Goal: Task Accomplishment & Management: Use online tool/utility

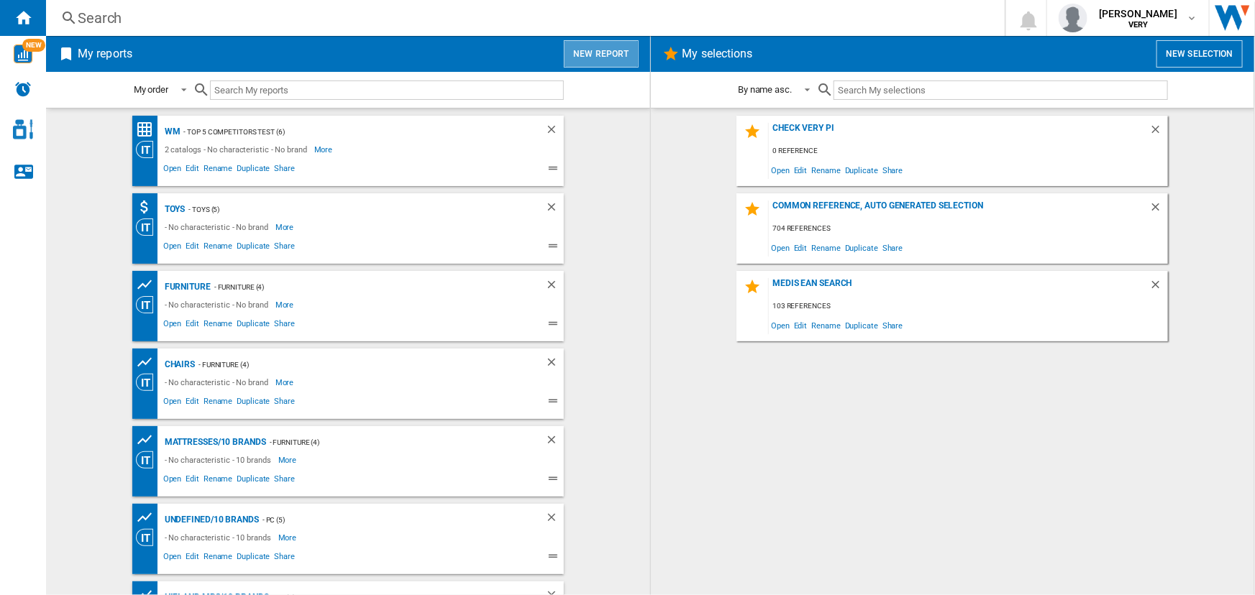
click at [618, 55] on button "New report" at bounding box center [601, 53] width 74 height 27
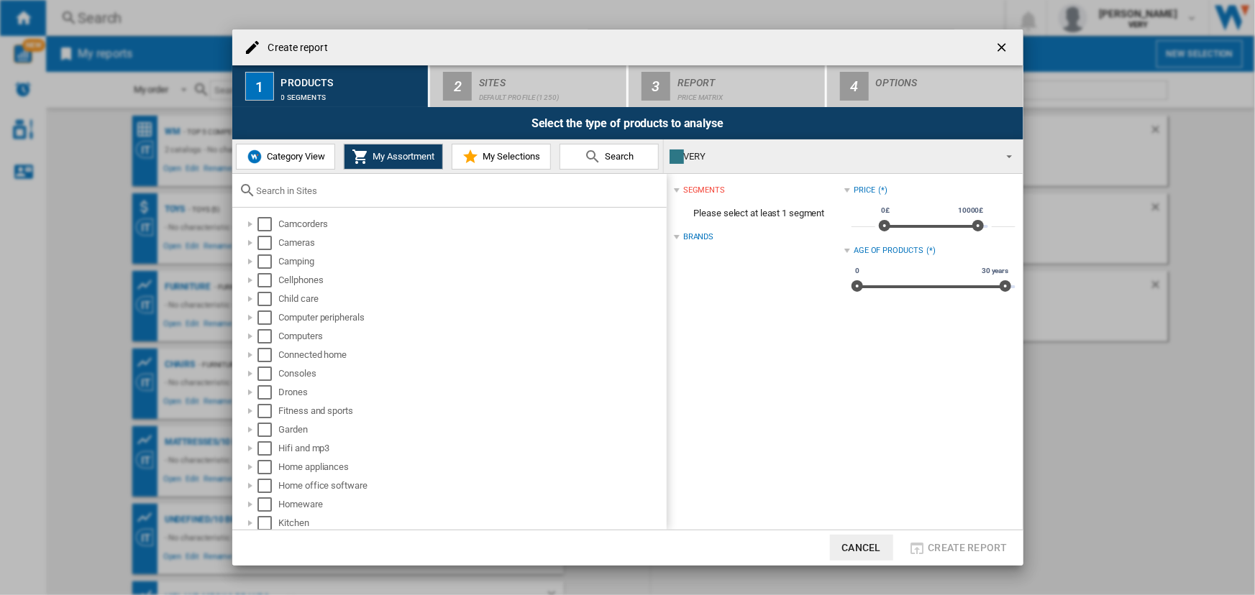
click at [283, 152] on span "Category View" at bounding box center [294, 156] width 62 height 11
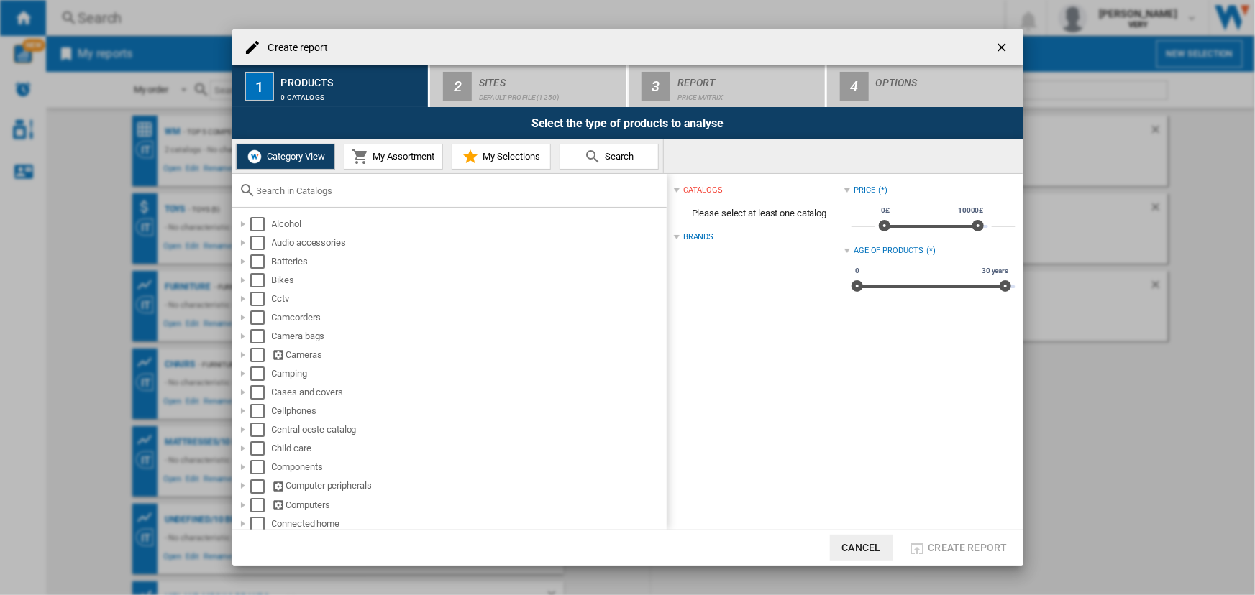
click at [305, 191] on input "text" at bounding box center [458, 191] width 403 height 11
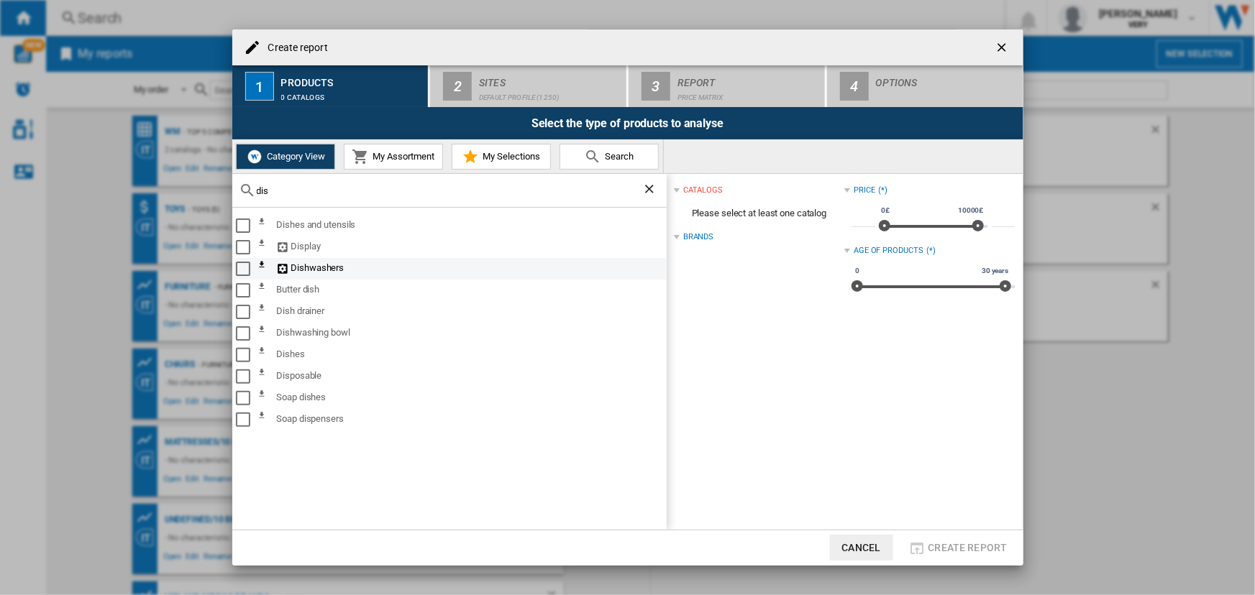
type input "dis"
click at [237, 269] on div "Select" at bounding box center [243, 269] width 14 height 14
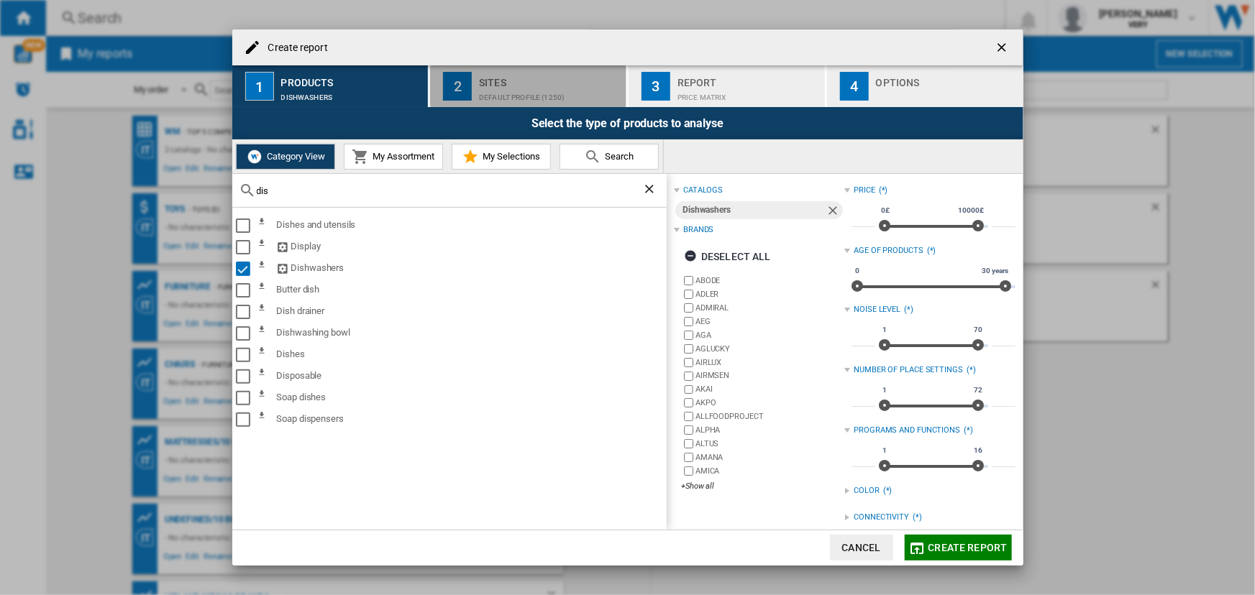
click at [531, 91] on div "Default profile (1250)" at bounding box center [550, 93] width 142 height 15
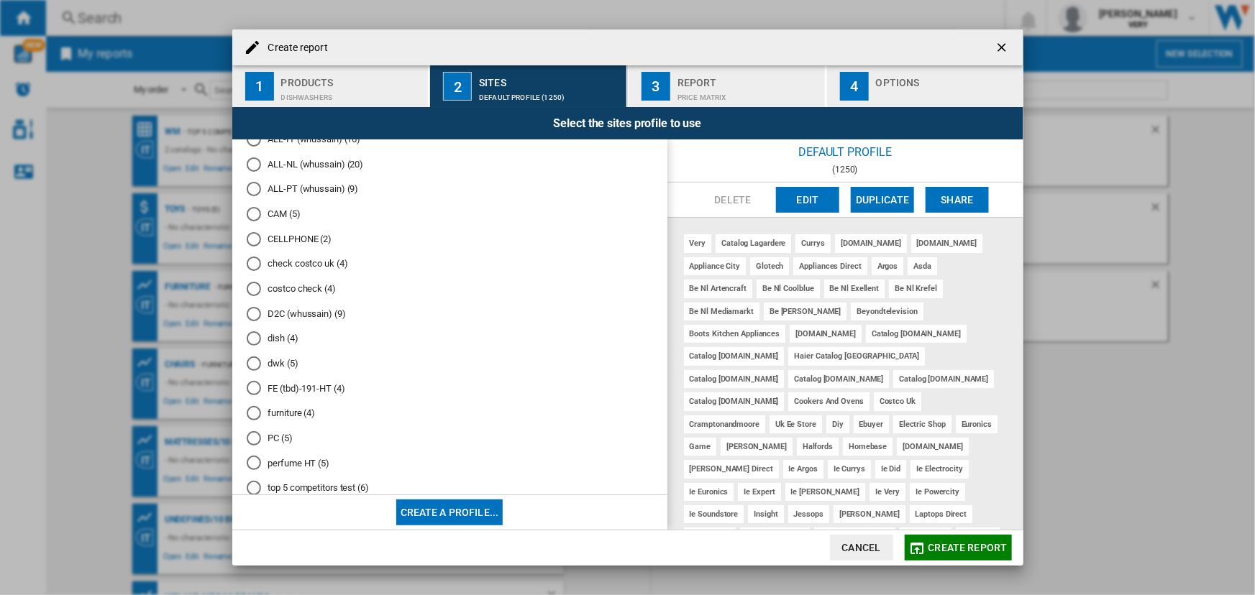
scroll to position [455, 0]
click at [290, 260] on md-radio-button "dish (4)" at bounding box center [450, 263] width 406 height 14
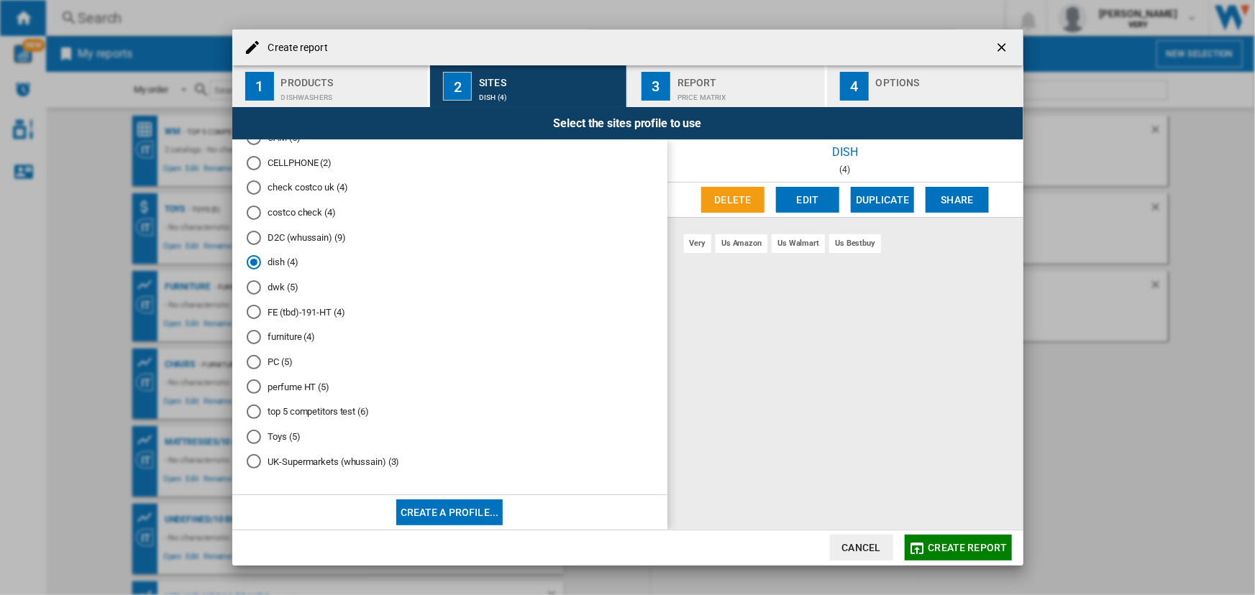
click at [278, 284] on md-radio-button "dwk (5)" at bounding box center [450, 288] width 406 height 14
click at [278, 353] on md-radio-group "Default profile (1250) "ALL_AMAZON" (whussain) (12) "ALL_UK (minus Amazon+Ebay)…" at bounding box center [450, 93] width 406 height 772
click at [278, 358] on md-radio-button "PC (5)" at bounding box center [450, 362] width 406 height 14
click at [296, 408] on md-radio-button "top 5 competitors test (6)" at bounding box center [450, 413] width 406 height 14
click at [294, 434] on md-radio-button "Toys (5)" at bounding box center [450, 437] width 406 height 14
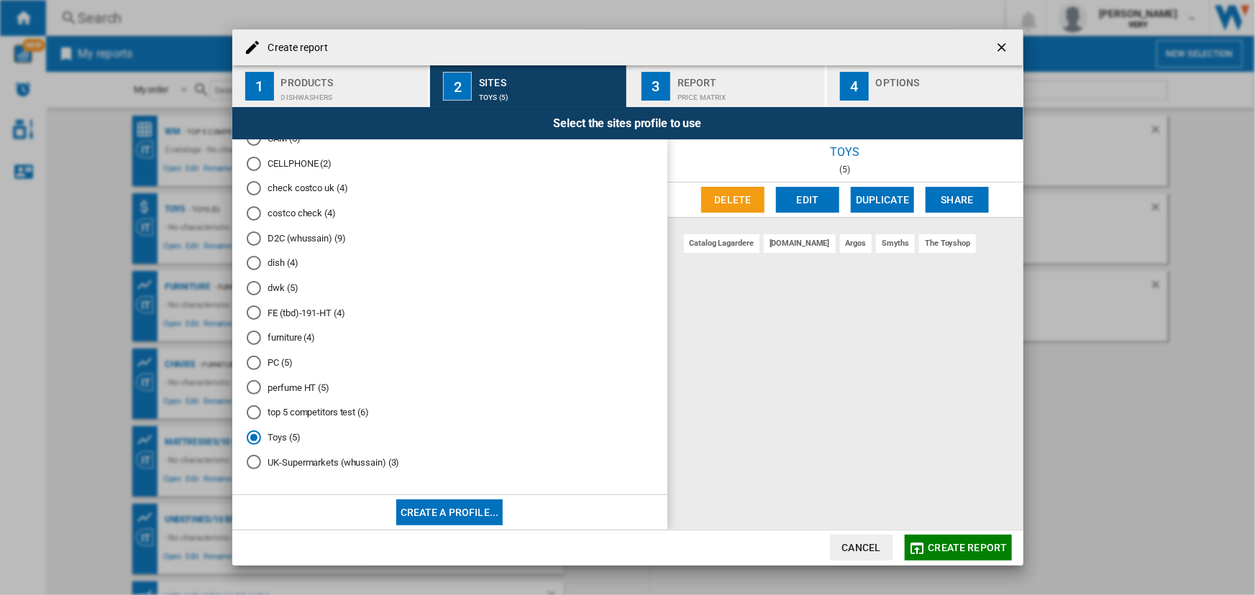
scroll to position [445, 0]
click at [321, 240] on md-radio-button "D2C (whussain) (9)" at bounding box center [450, 239] width 406 height 14
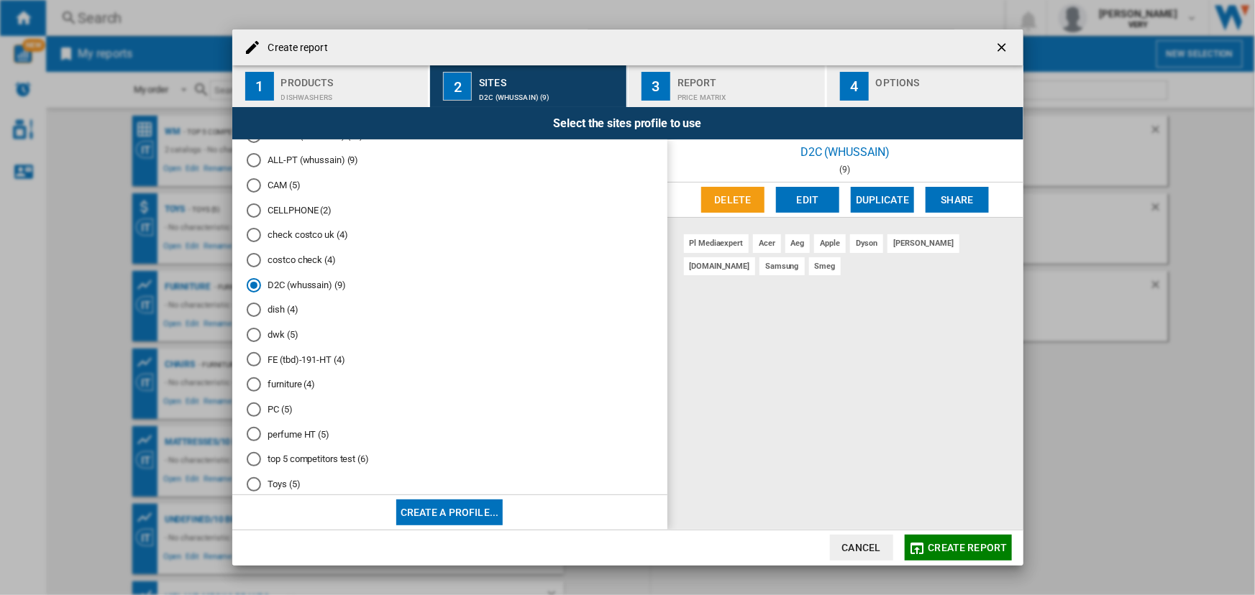
scroll to position [396, 0]
click at [303, 214] on md-radio-button "CELLPHONE (2)" at bounding box center [450, 213] width 406 height 14
click at [292, 201] on md-radio-group "Default profile (1250) "ALL_AMAZON" (whussain) (12) "ALL_UK (minus Amazon+Ebay)…" at bounding box center [450, 144] width 406 height 772
click at [288, 193] on md-radio-button "CAM (5)" at bounding box center [450, 189] width 406 height 14
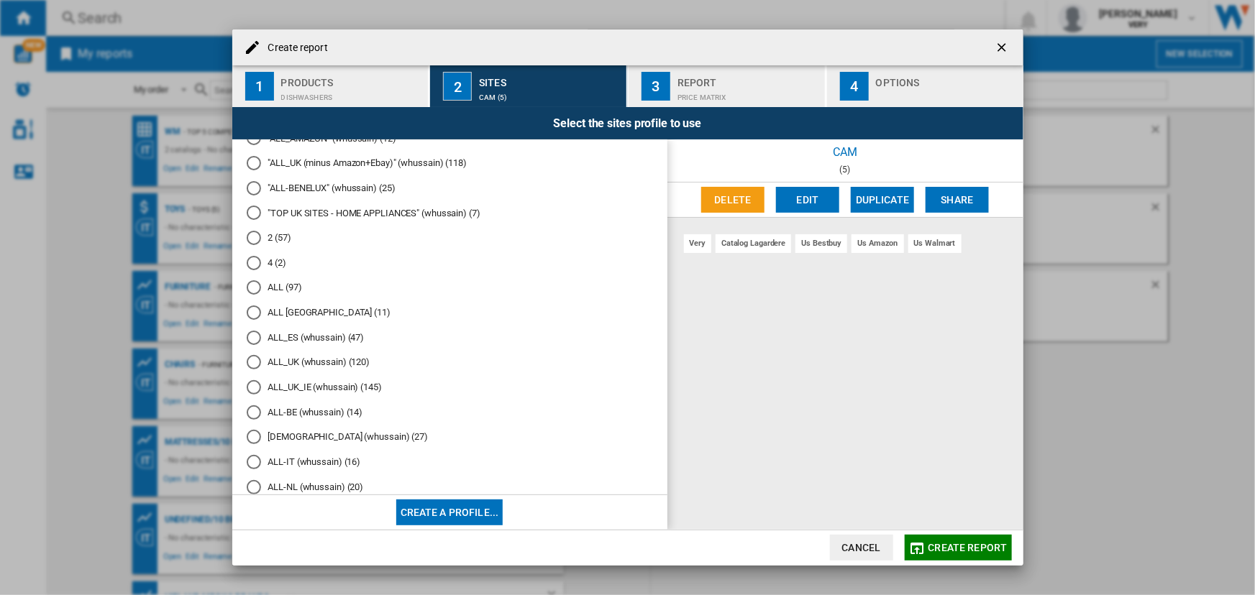
scroll to position [32, 0]
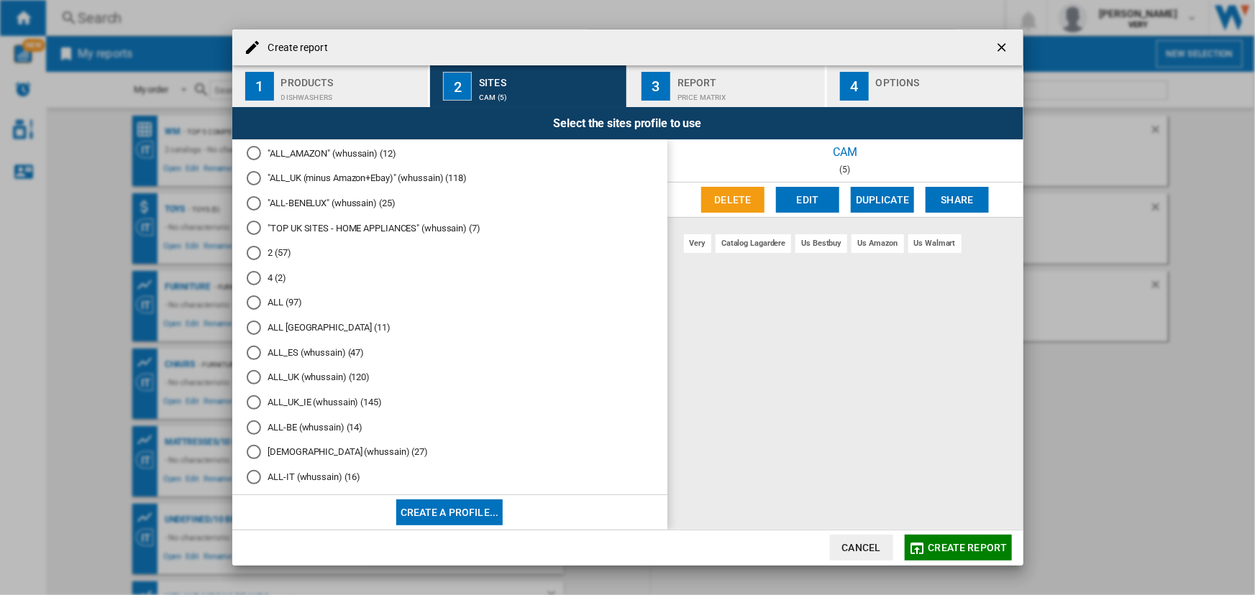
click at [283, 257] on md-radio-button "2 (57)" at bounding box center [450, 254] width 406 height 14
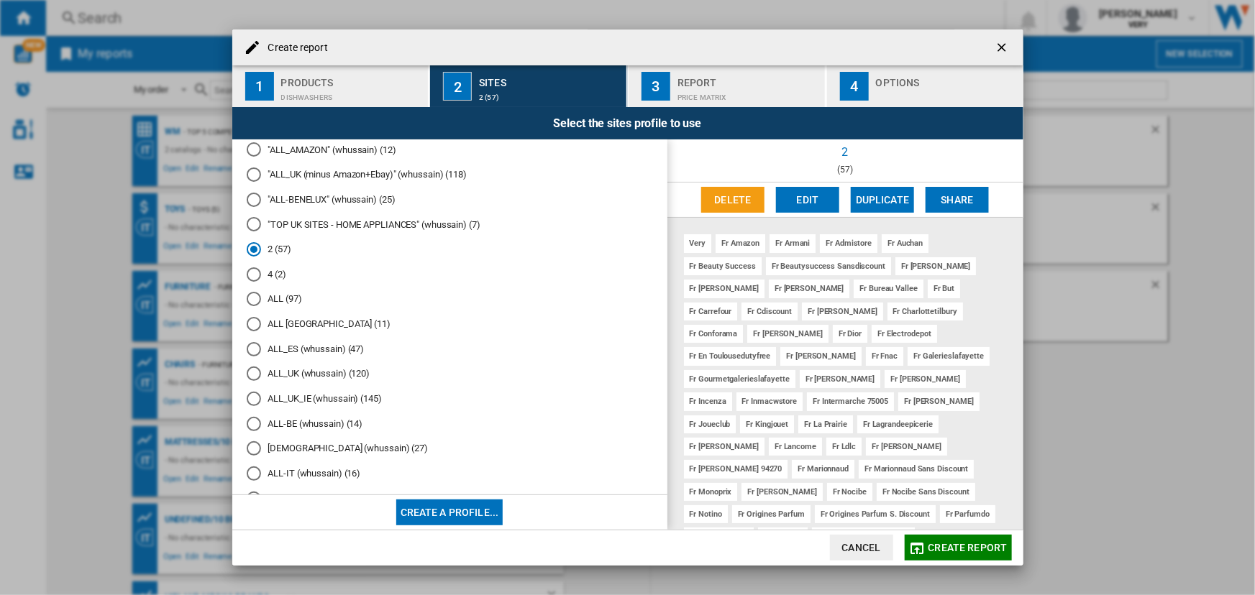
scroll to position [40, 0]
click at [281, 293] on md-radio-button "ALL (97)" at bounding box center [450, 296] width 406 height 14
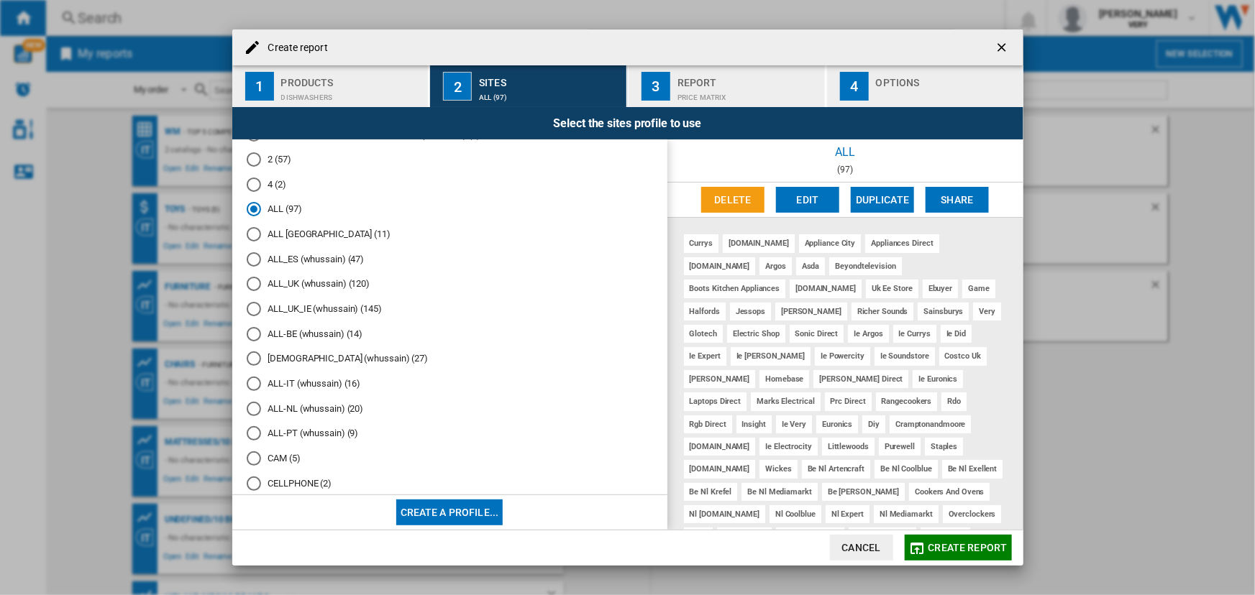
scroll to position [455, 0]
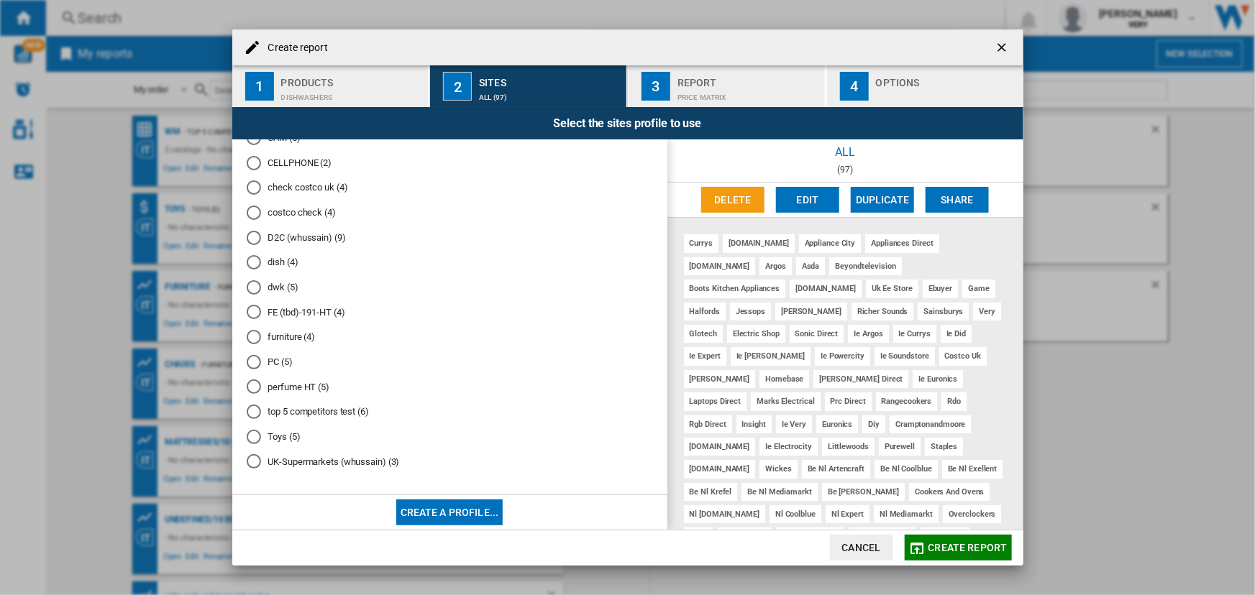
click at [285, 339] on md-radio-button "furniture (4)" at bounding box center [450, 338] width 406 height 14
click at [321, 403] on md-radio-group "Default profile (1250) "ALL_AMAZON" (whussain) (12) "ALL_UK (minus Amazon+Ebay)…" at bounding box center [450, 93] width 406 height 772
click at [321, 415] on md-radio-button "top 5 competitors test (6)" at bounding box center [450, 413] width 406 height 14
click at [283, 367] on md-radio-button "PC (5)" at bounding box center [450, 362] width 406 height 14
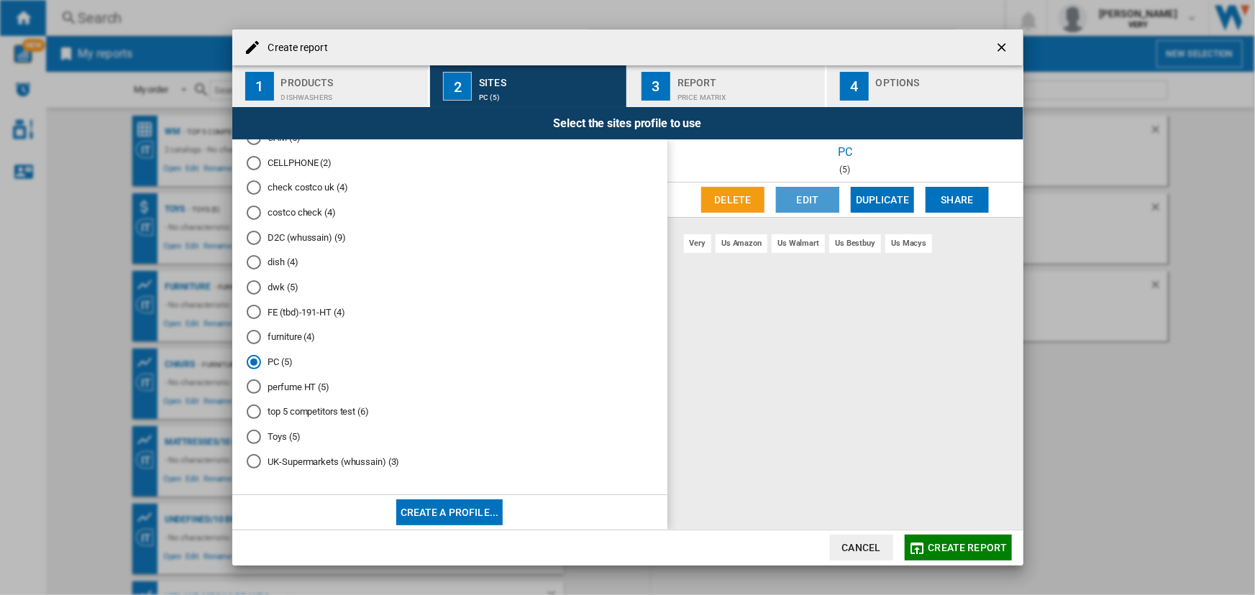
click at [818, 190] on button "Edit" at bounding box center [807, 200] width 63 height 26
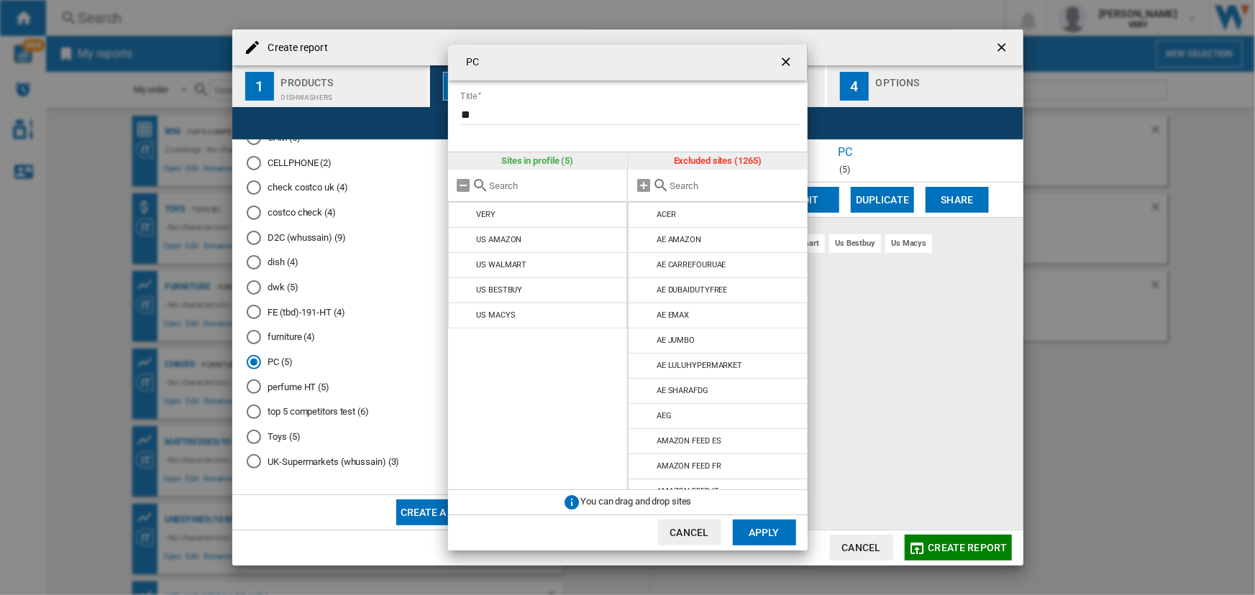
click at [687, 184] on input "text" at bounding box center [735, 186] width 131 height 11
type input "us"
click at [644, 304] on md-icon at bounding box center [644, 312] width 17 height 17
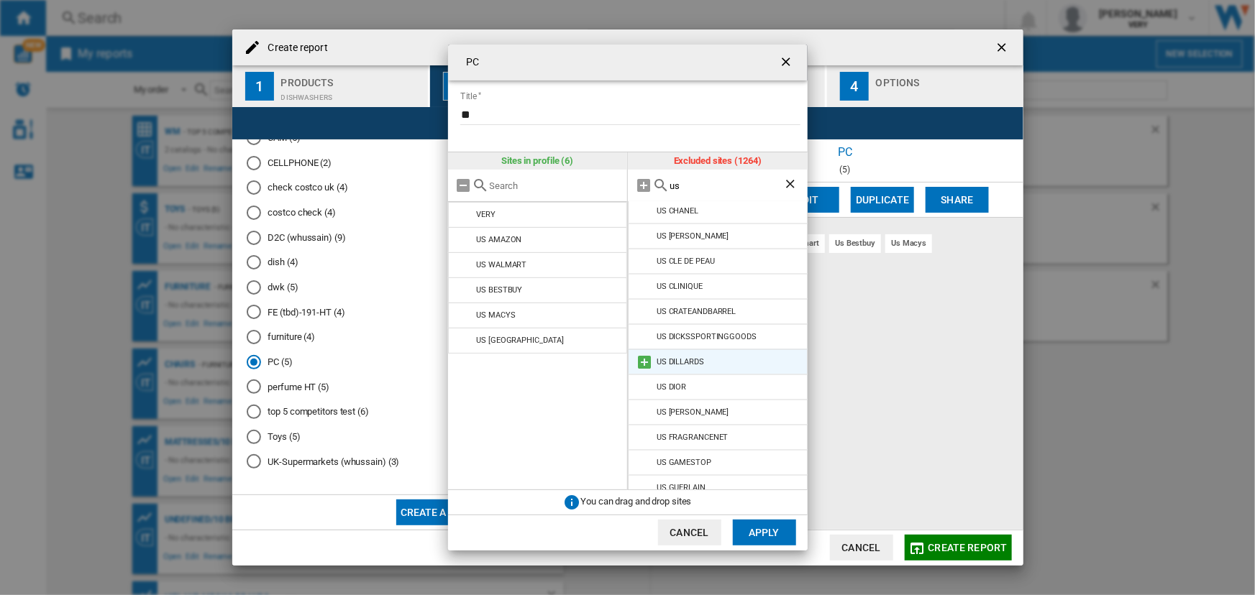
click at [644, 354] on md-icon at bounding box center [644, 362] width 17 height 17
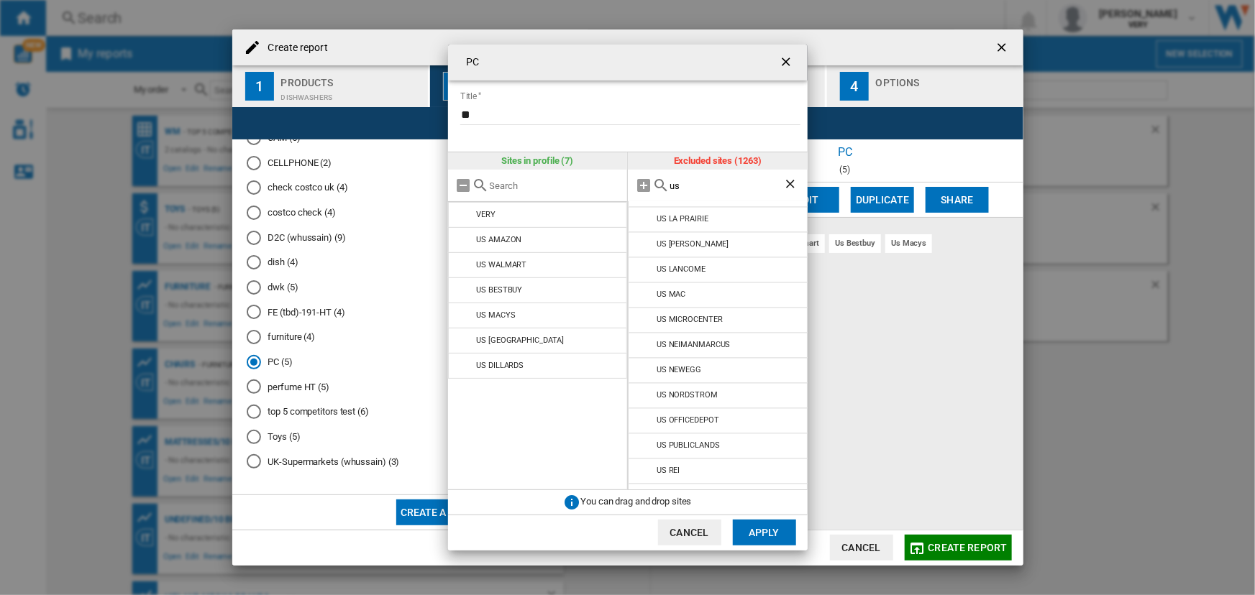
scroll to position [1395, 0]
click at [644, 413] on md-icon at bounding box center [644, 421] width 17 height 17
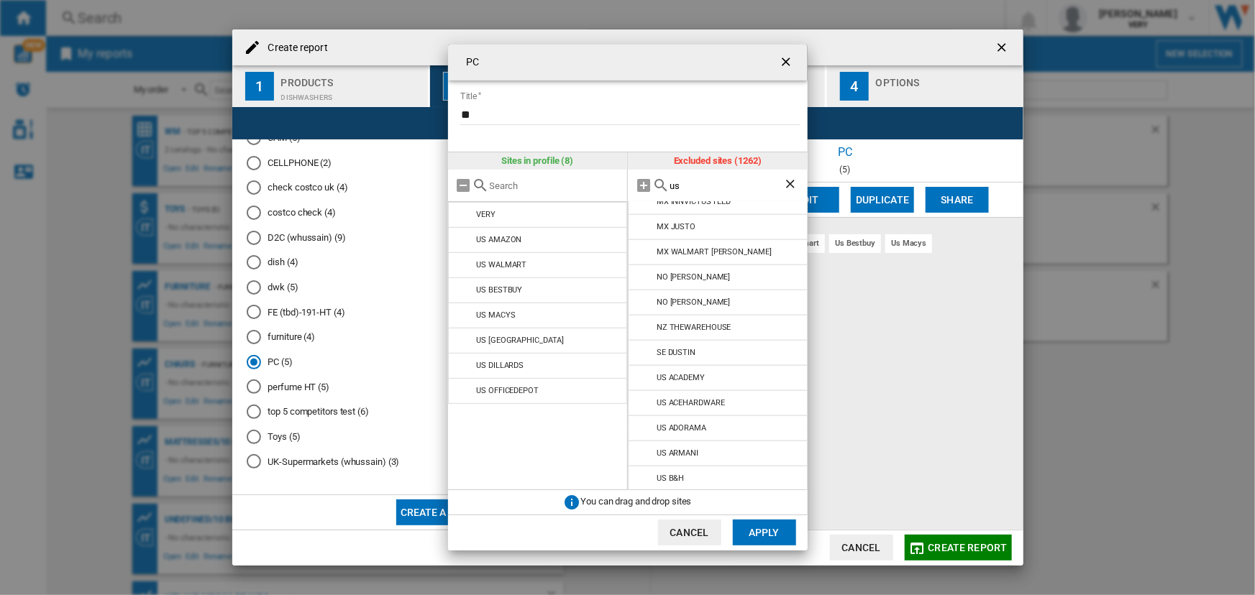
scroll to position [583, 0]
click at [751, 520] on button "Apply" at bounding box center [764, 533] width 63 height 26
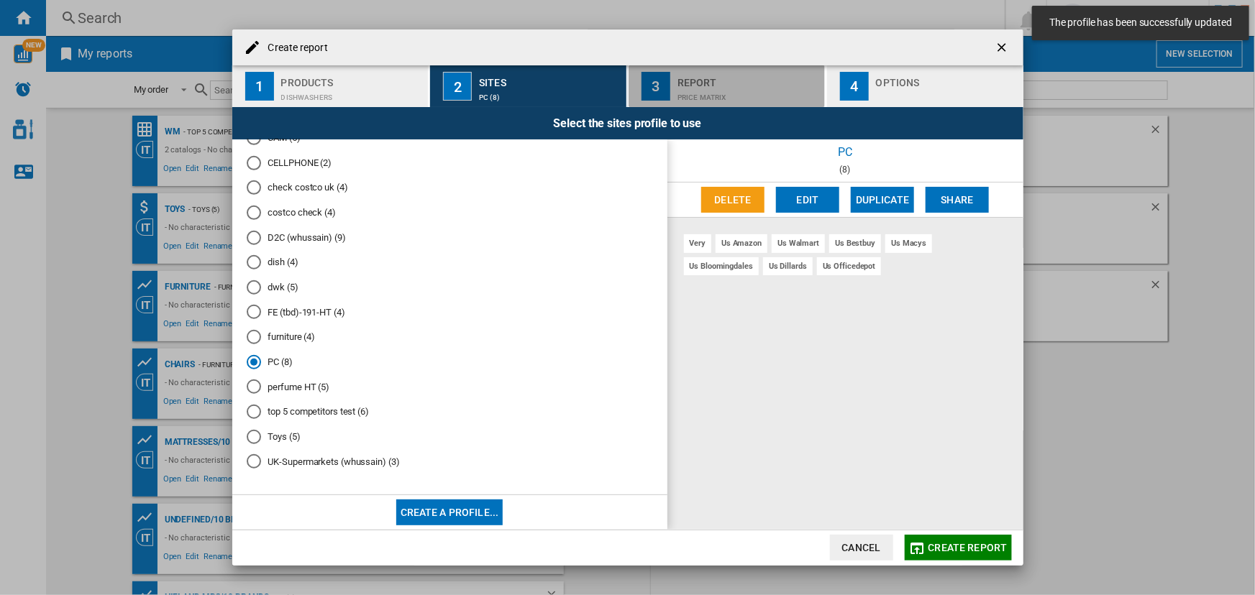
click at [738, 77] on div "Report" at bounding box center [748, 78] width 142 height 15
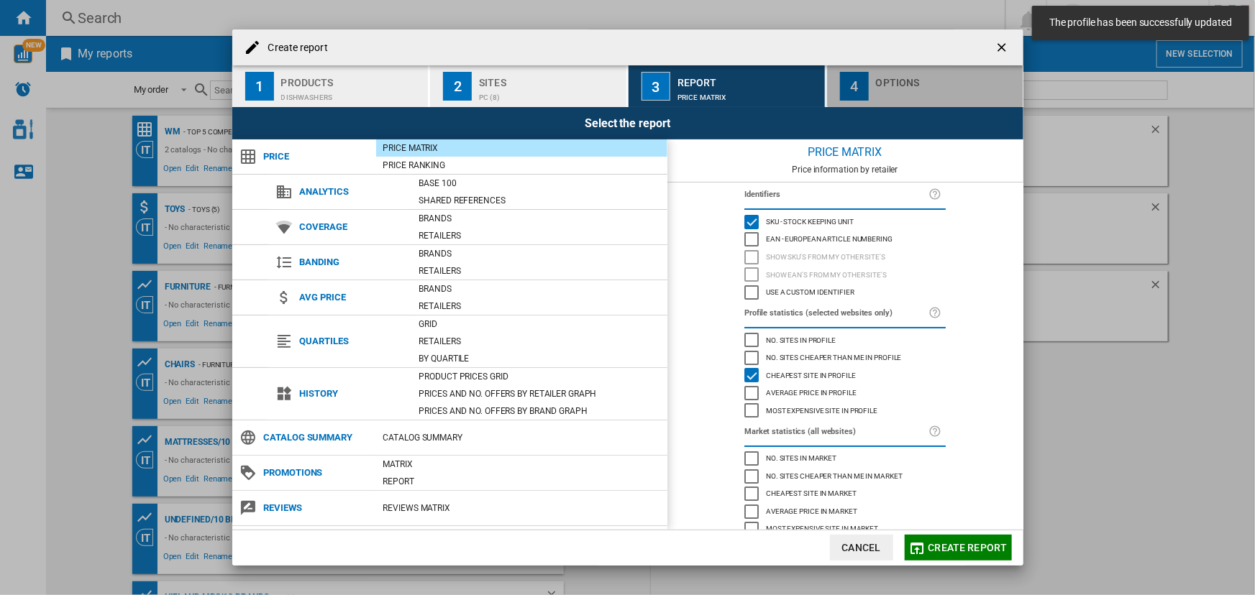
click at [890, 87] on div "button" at bounding box center [947, 93] width 142 height 15
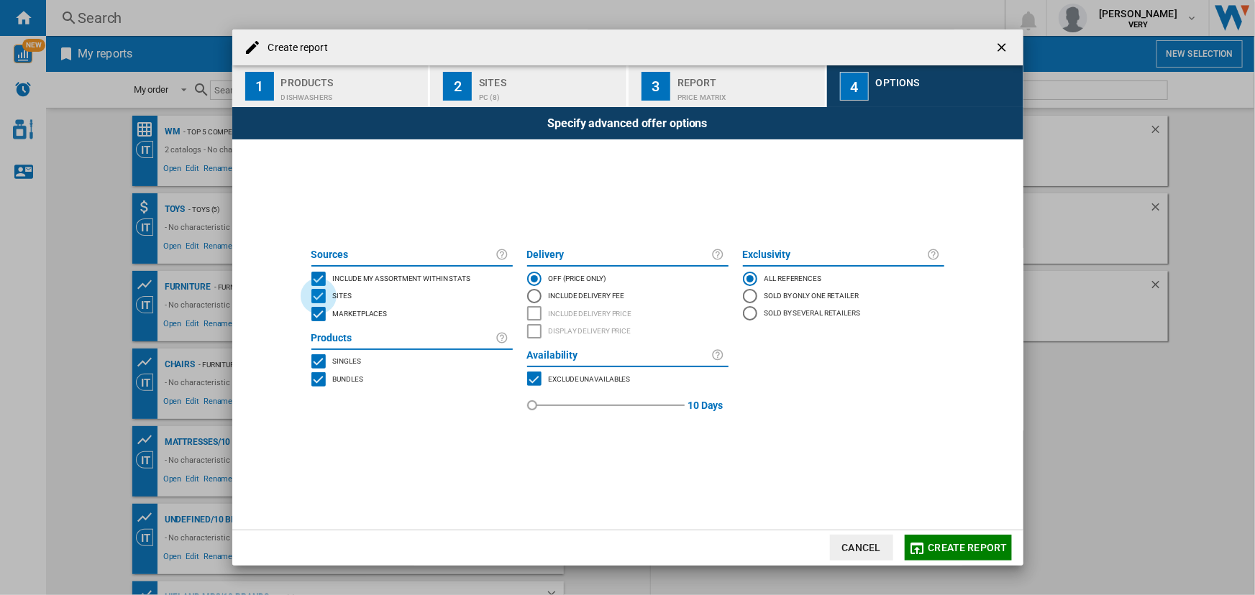
click at [324, 289] on div "SITES" at bounding box center [318, 296] width 14 height 14
click at [324, 298] on div "SITES" at bounding box center [318, 296] width 14 height 14
click at [321, 278] on div "INCLUDE MY SITE" at bounding box center [318, 279] width 14 height 14
click at [317, 311] on div "MARKETPLACES" at bounding box center [318, 314] width 14 height 14
click at [313, 376] on div "BUNDLES" at bounding box center [318, 380] width 14 height 14
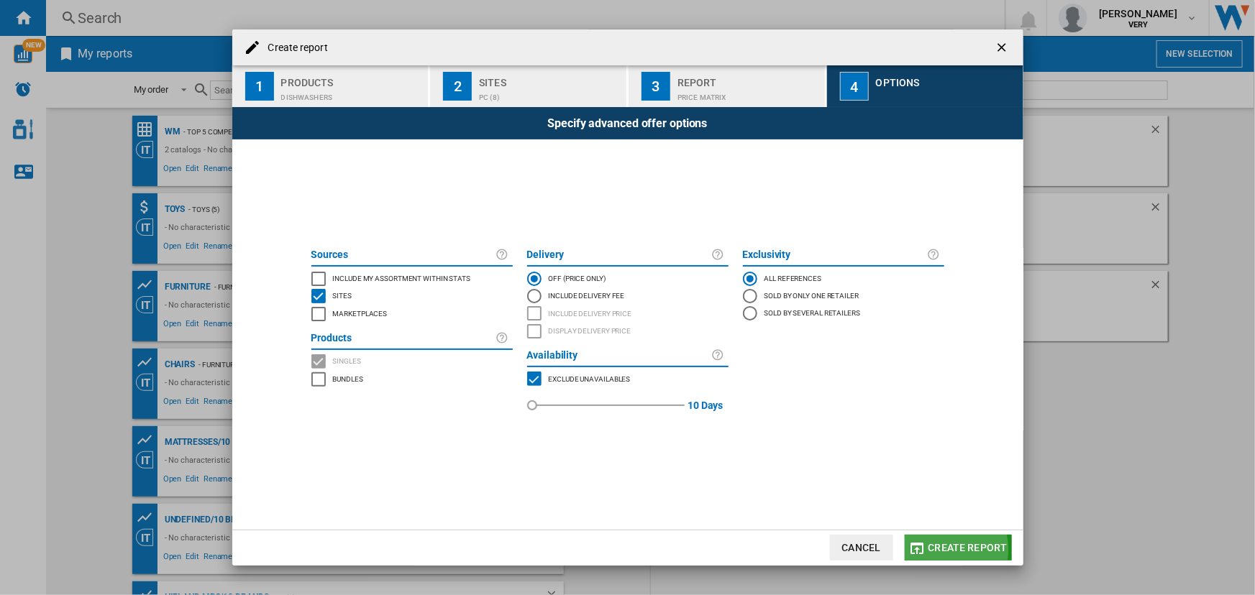
click at [944, 550] on span "Create report" at bounding box center [967, 548] width 79 height 12
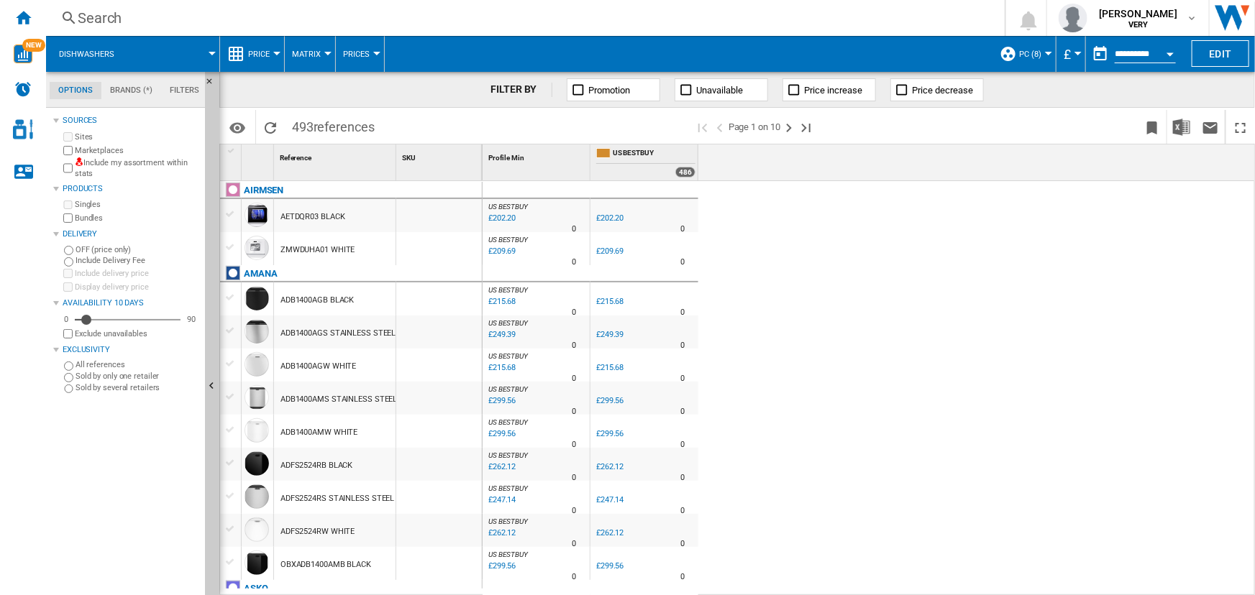
click at [252, 60] on button "Price" at bounding box center [262, 54] width 29 height 36
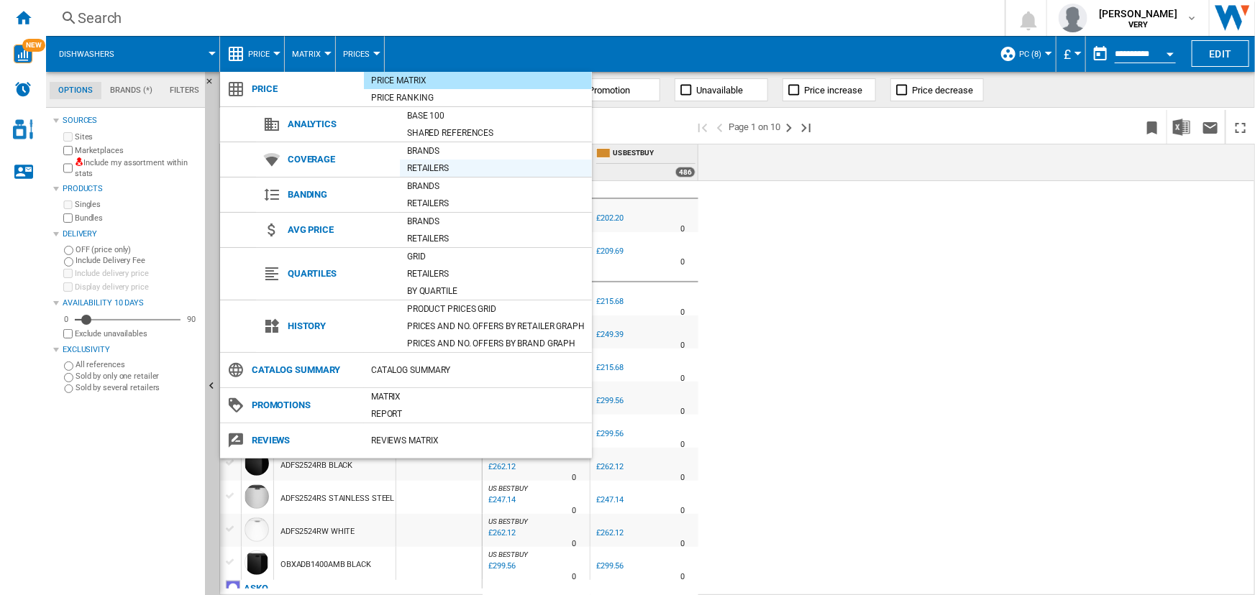
click at [429, 167] on div "Retailers" at bounding box center [496, 168] width 192 height 14
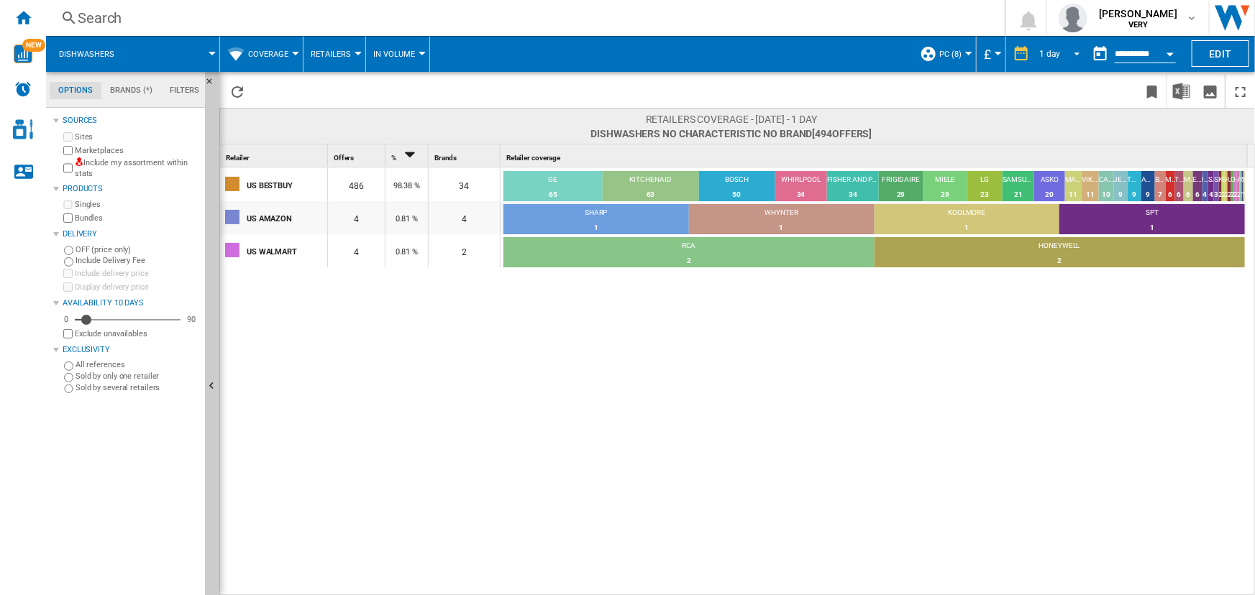
click at [1077, 50] on span "REPORTS.WIZARD.STEPS.REPORT.STEPS.REPORT_OPTIONS.PERIOD: 1 day" at bounding box center [1072, 52] width 17 height 13
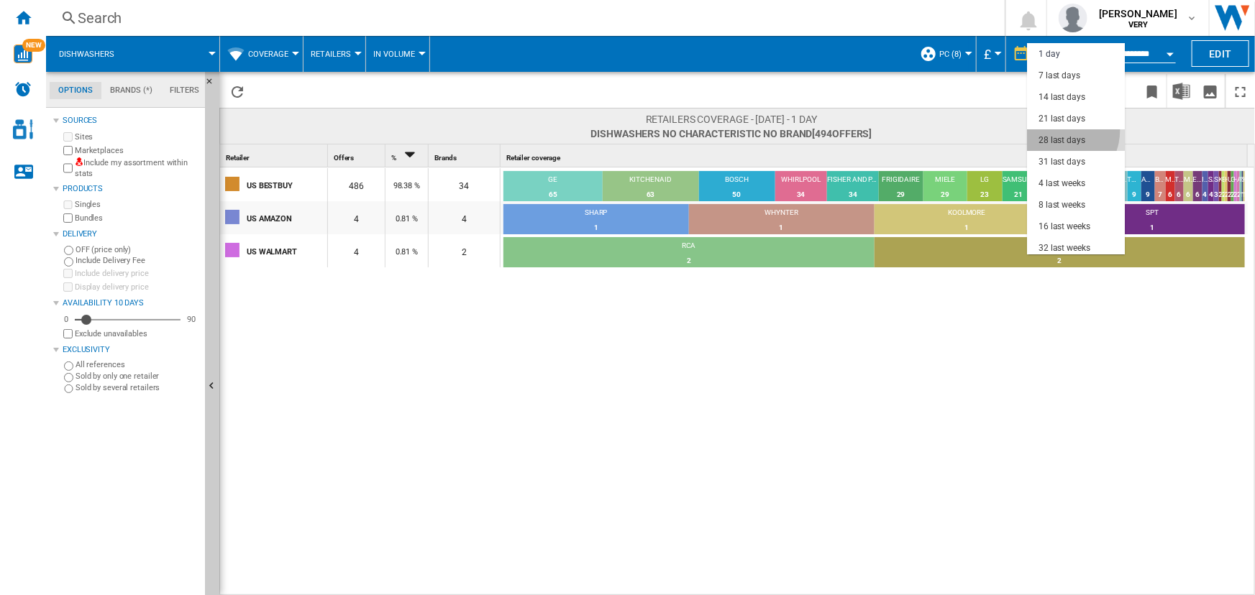
click at [1058, 130] on md-option "28 last days" at bounding box center [1076, 140] width 98 height 22
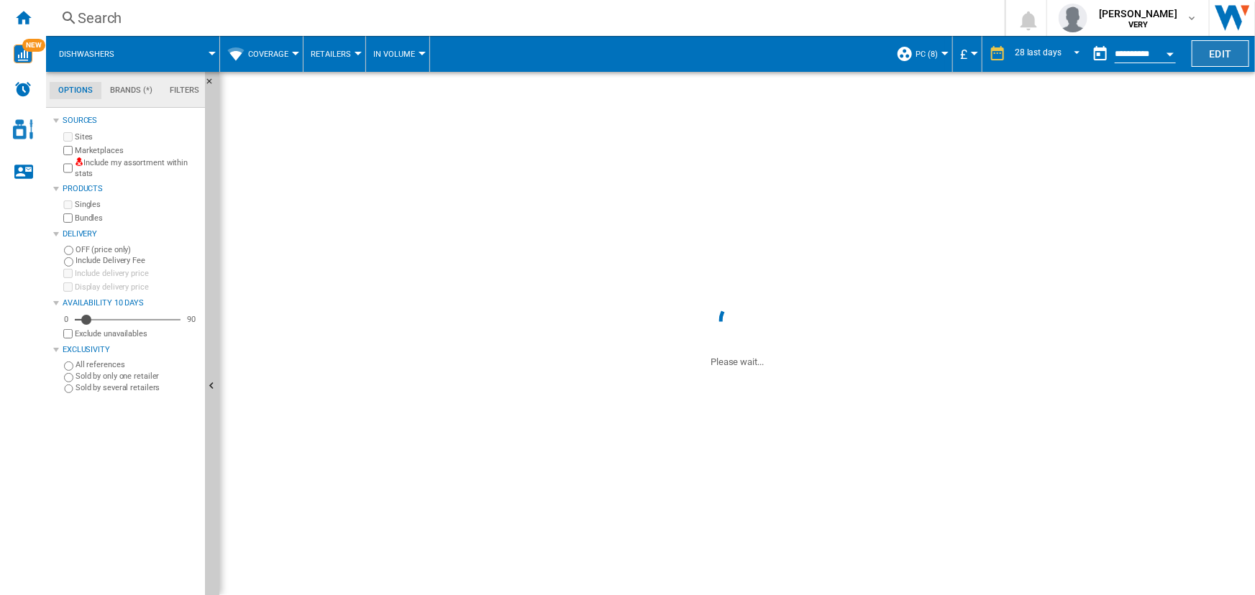
click at [1197, 50] on button "Edit" at bounding box center [1221, 53] width 58 height 27
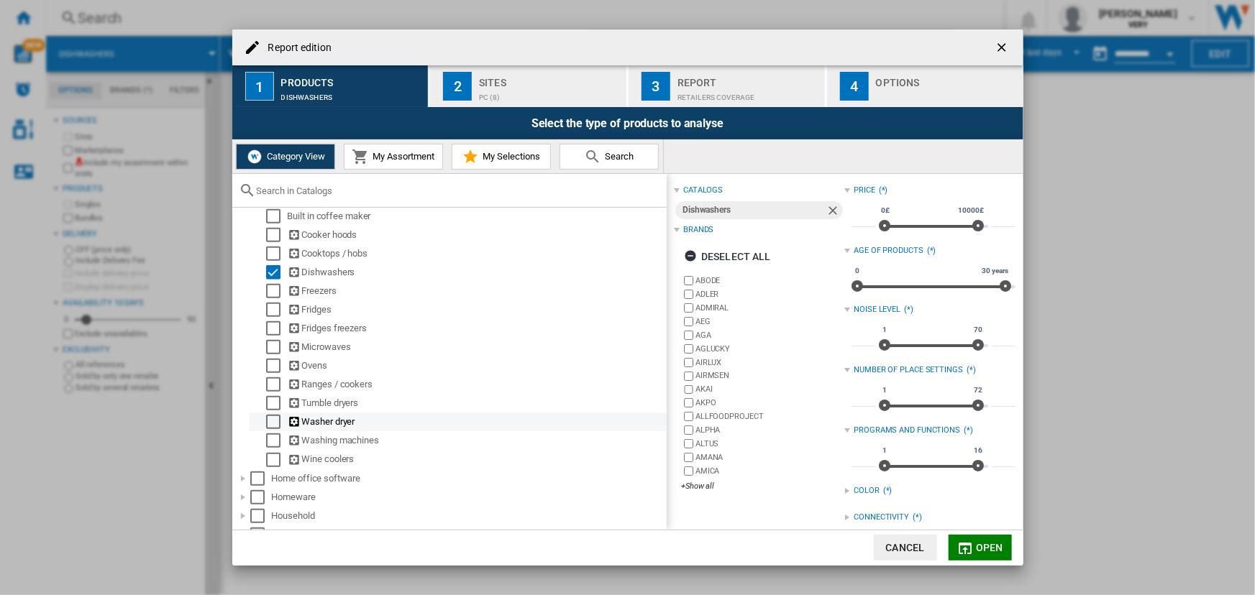
scroll to position [626, 0]
click at [903, 545] on button "Cancel" at bounding box center [905, 548] width 63 height 26
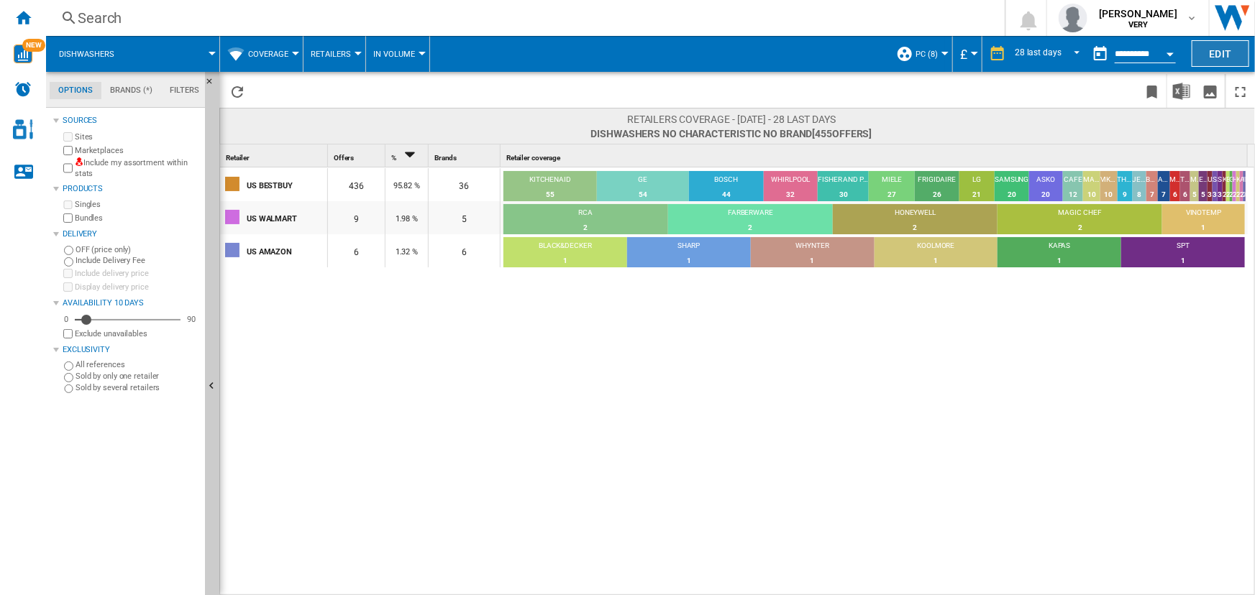
click at [1218, 60] on button "Edit" at bounding box center [1221, 53] width 58 height 27
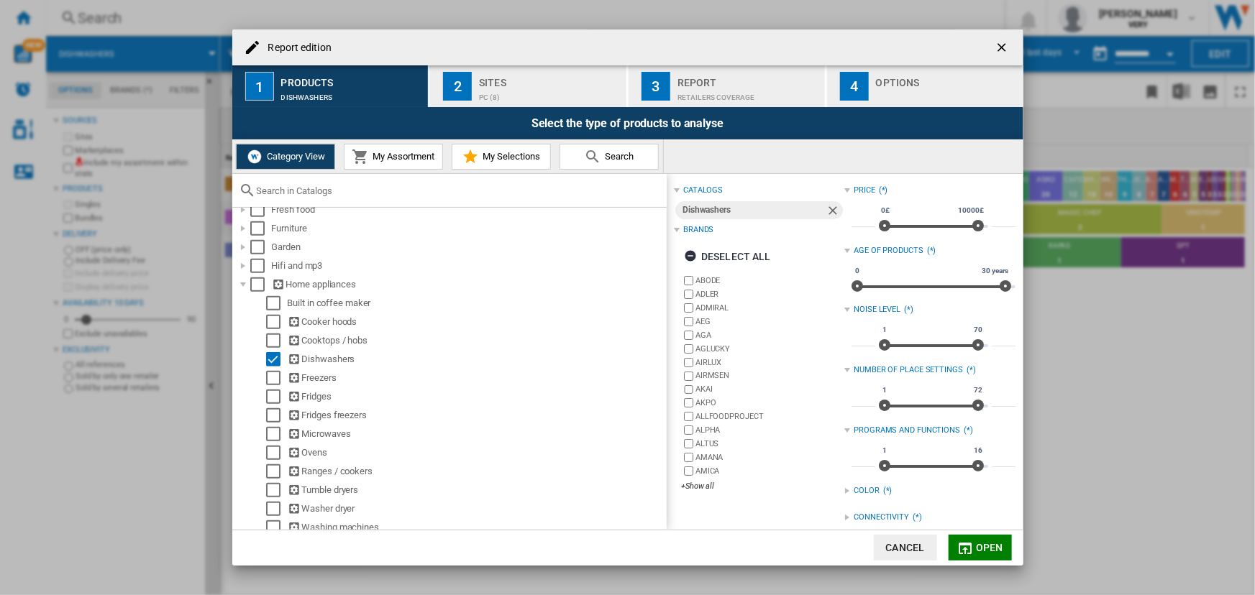
scroll to position [595, 0]
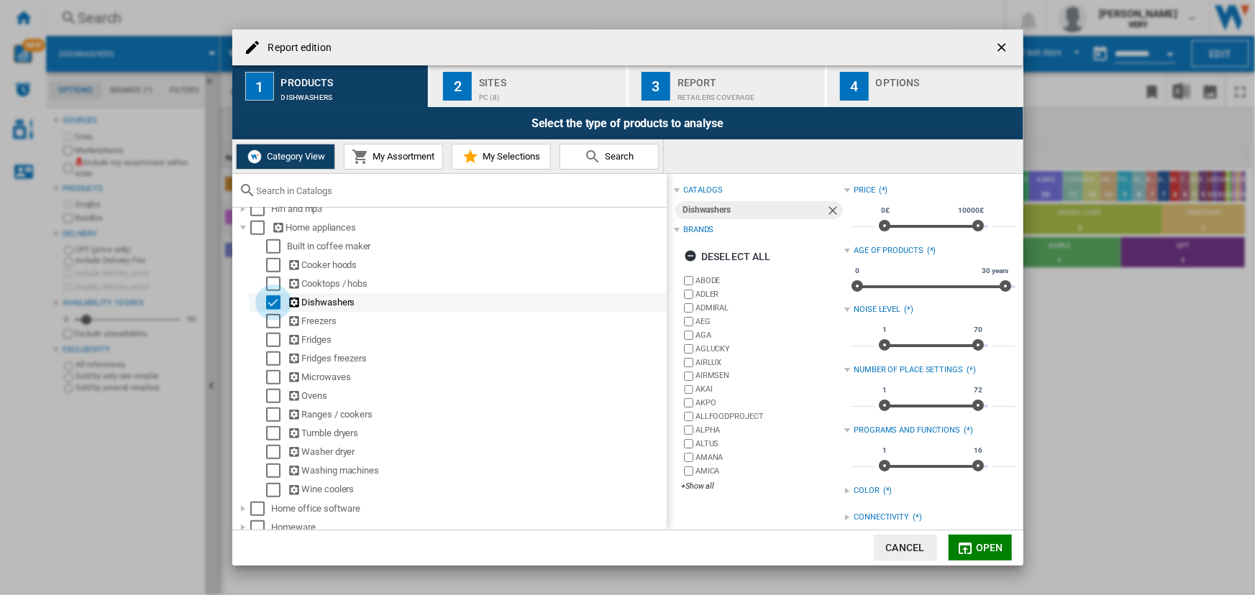
click at [273, 301] on div "Select" at bounding box center [273, 303] width 14 height 14
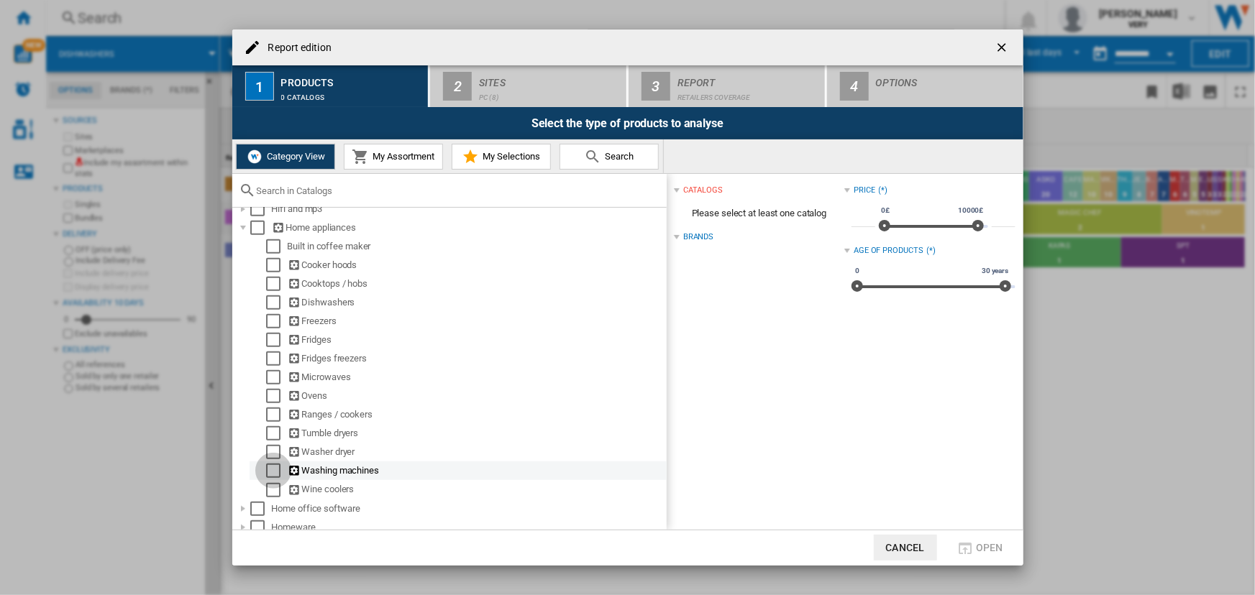
click at [271, 472] on div "Select" at bounding box center [273, 471] width 14 height 14
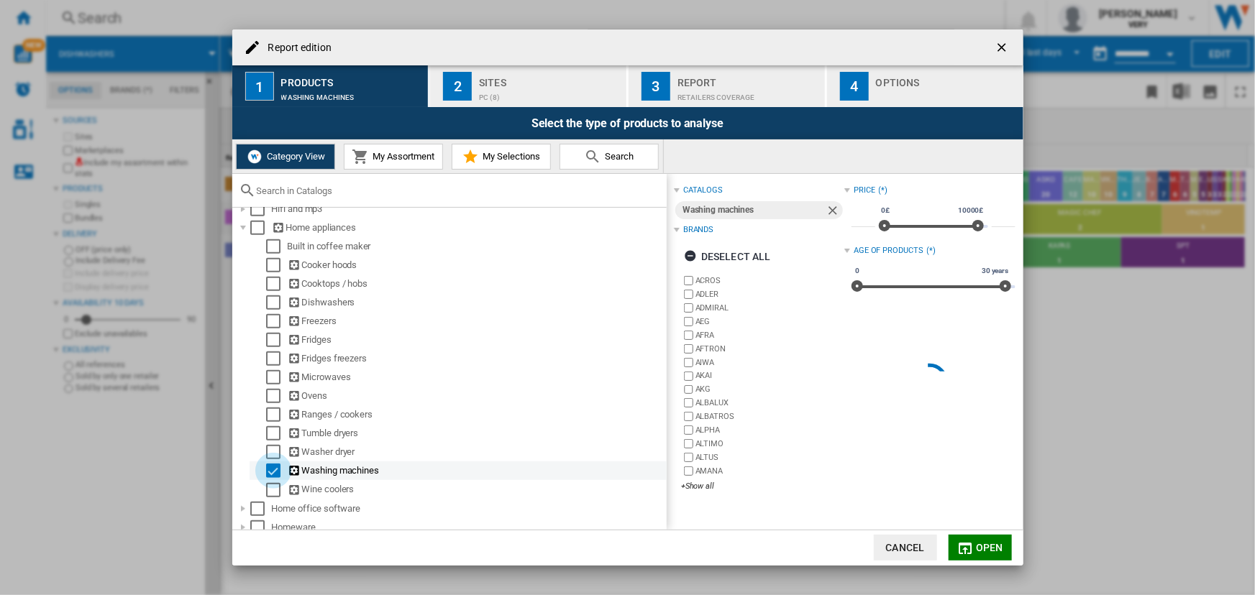
click at [271, 472] on div "Select" at bounding box center [273, 471] width 14 height 14
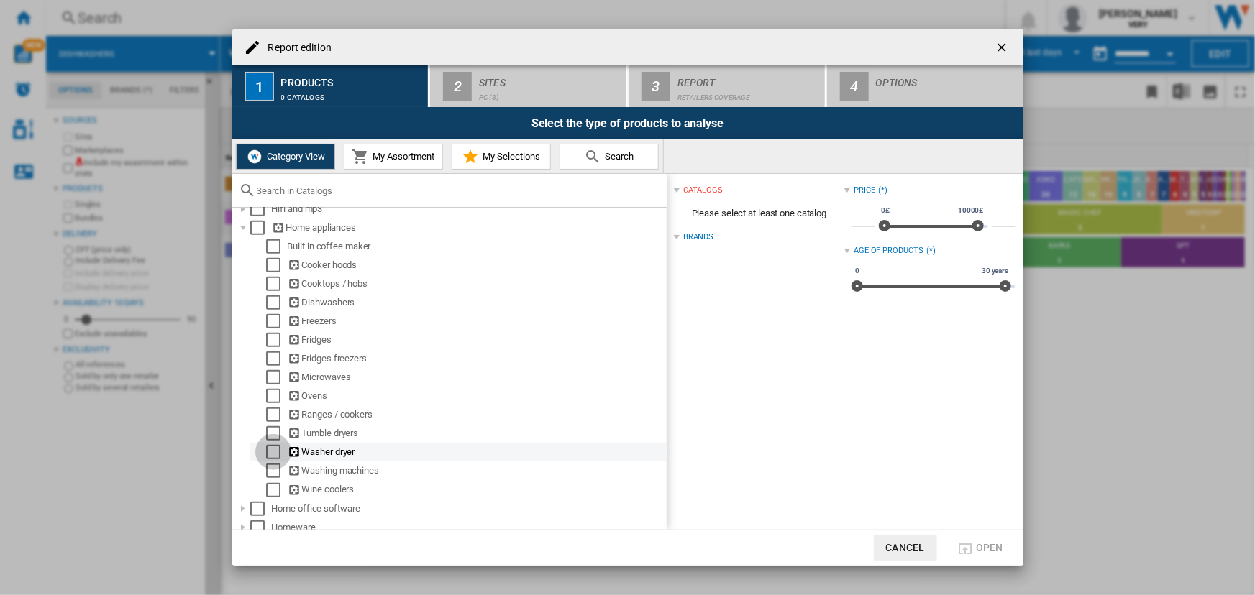
click at [274, 455] on div "Select" at bounding box center [273, 452] width 14 height 14
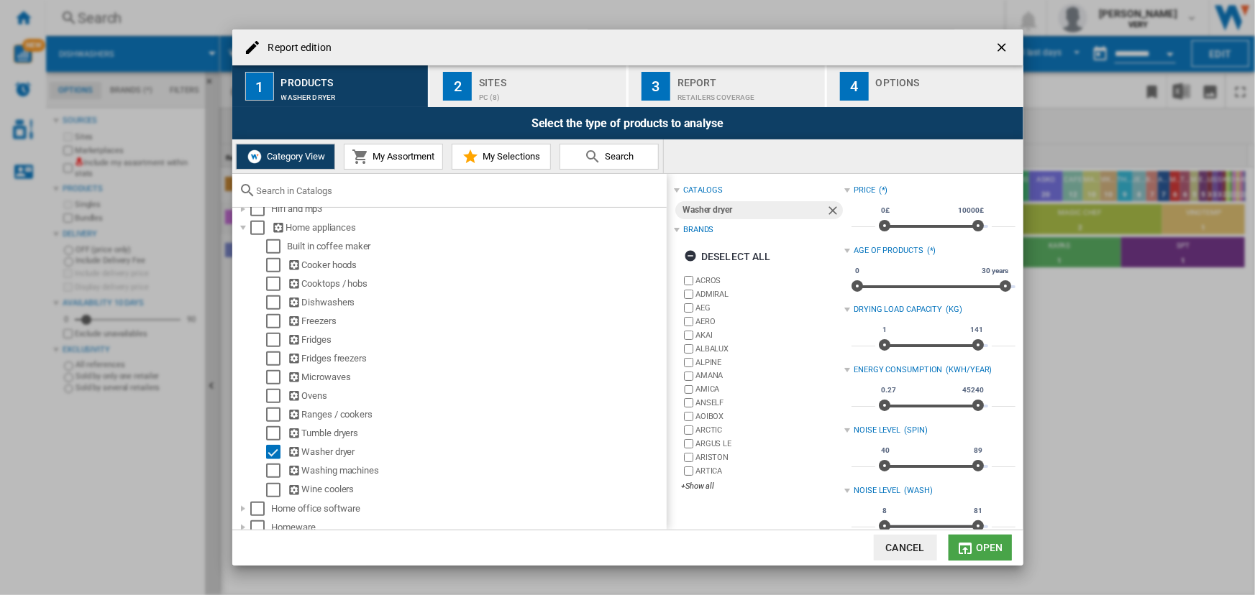
click at [963, 542] on md-icon "Report edition ..." at bounding box center [964, 548] width 17 height 17
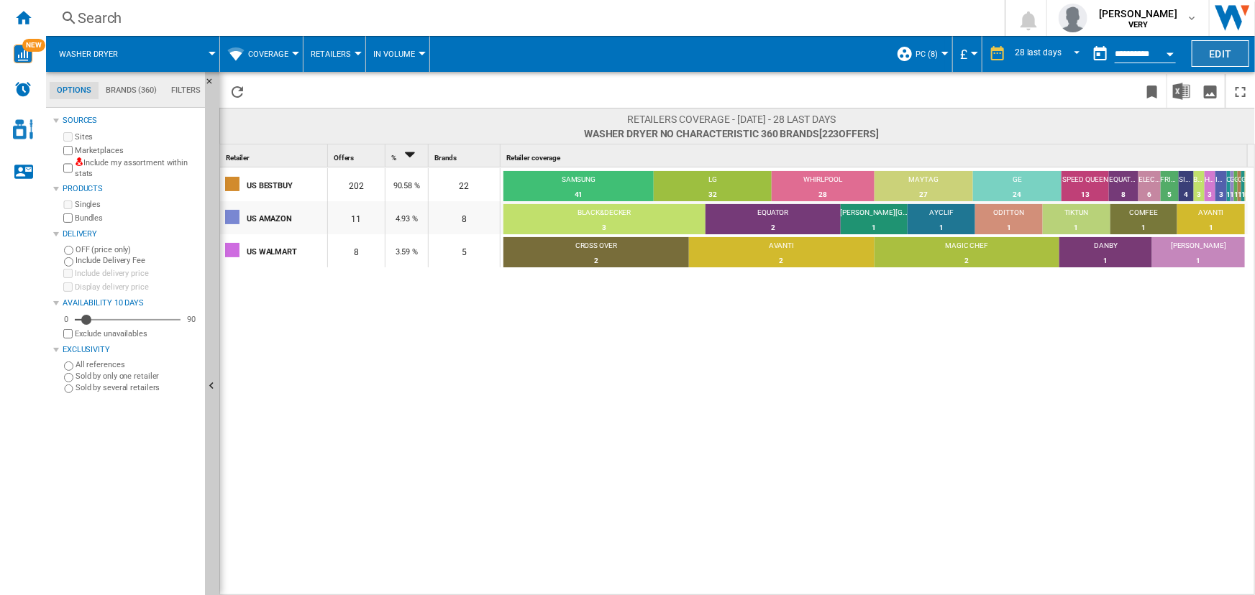
click at [1202, 51] on button "Edit" at bounding box center [1221, 53] width 58 height 27
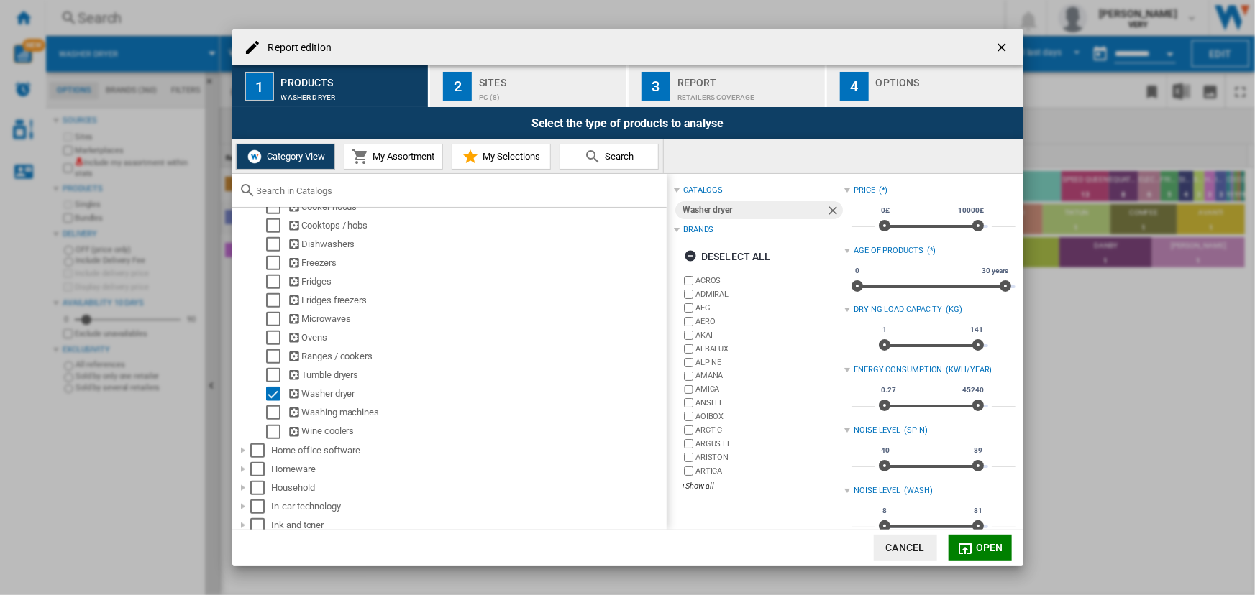
scroll to position [654, 0]
click at [273, 396] on div "Select" at bounding box center [273, 393] width 14 height 14
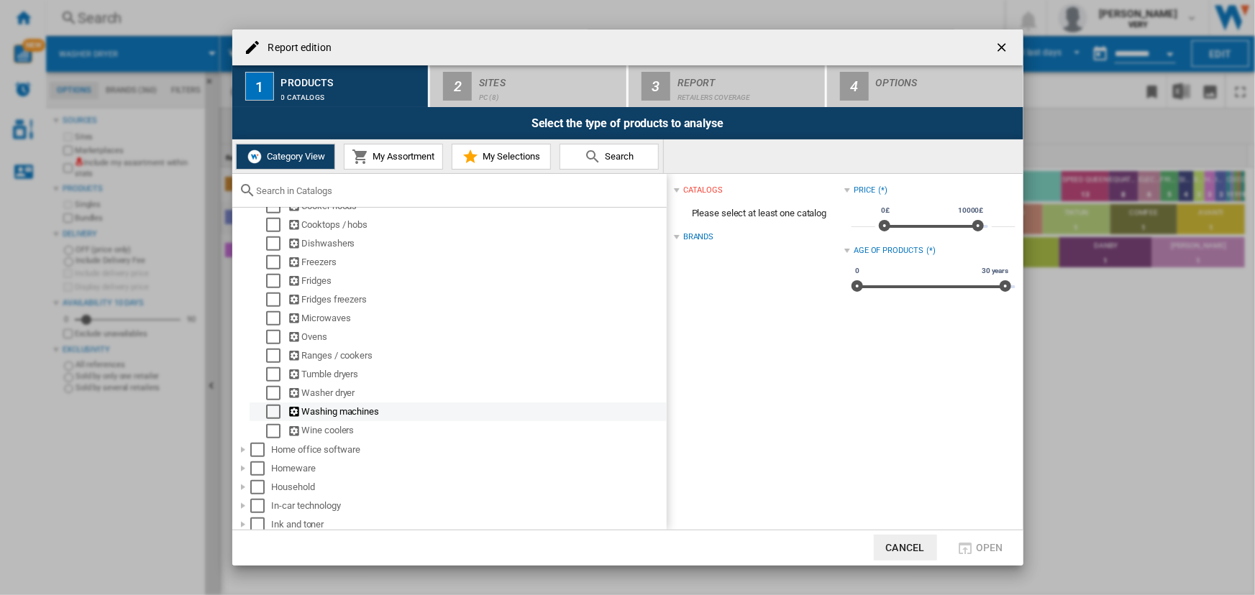
click at [273, 409] on div "Select" at bounding box center [273, 412] width 14 height 14
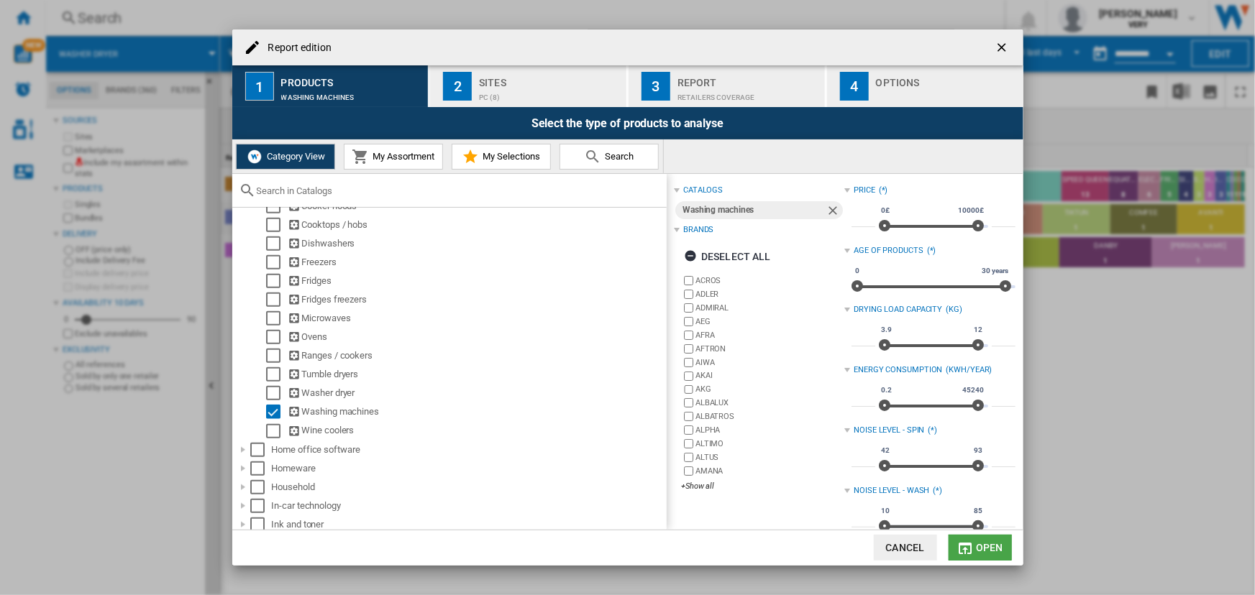
click at [959, 549] on md-icon "Report edition ..." at bounding box center [964, 548] width 17 height 17
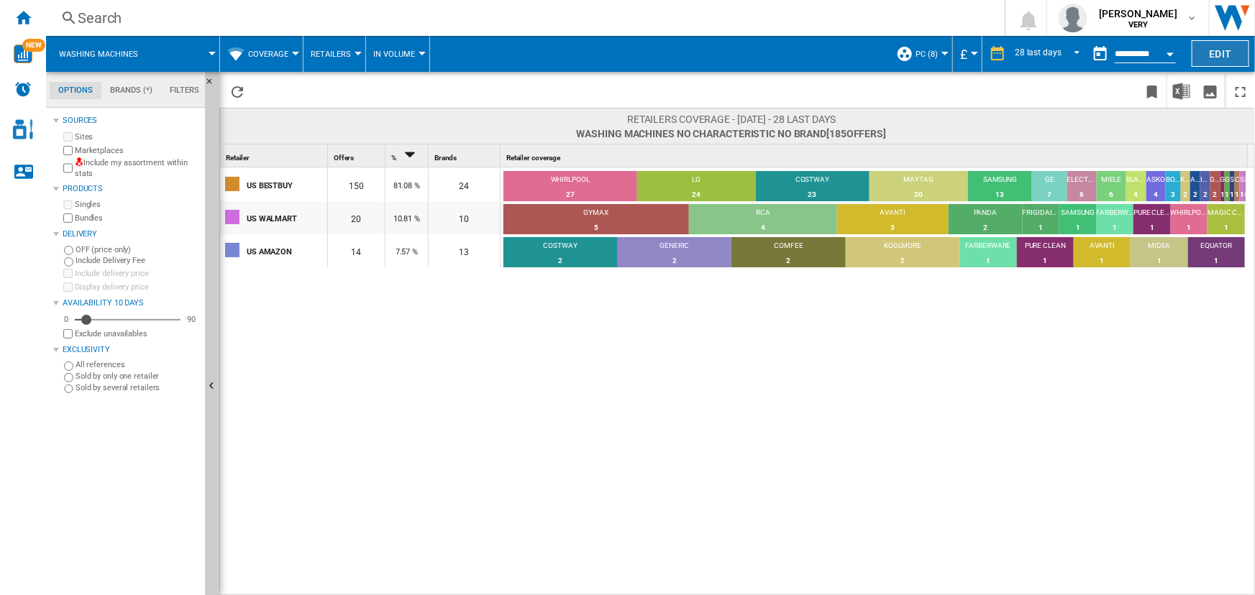
click at [1217, 55] on button "Edit" at bounding box center [1221, 53] width 58 height 27
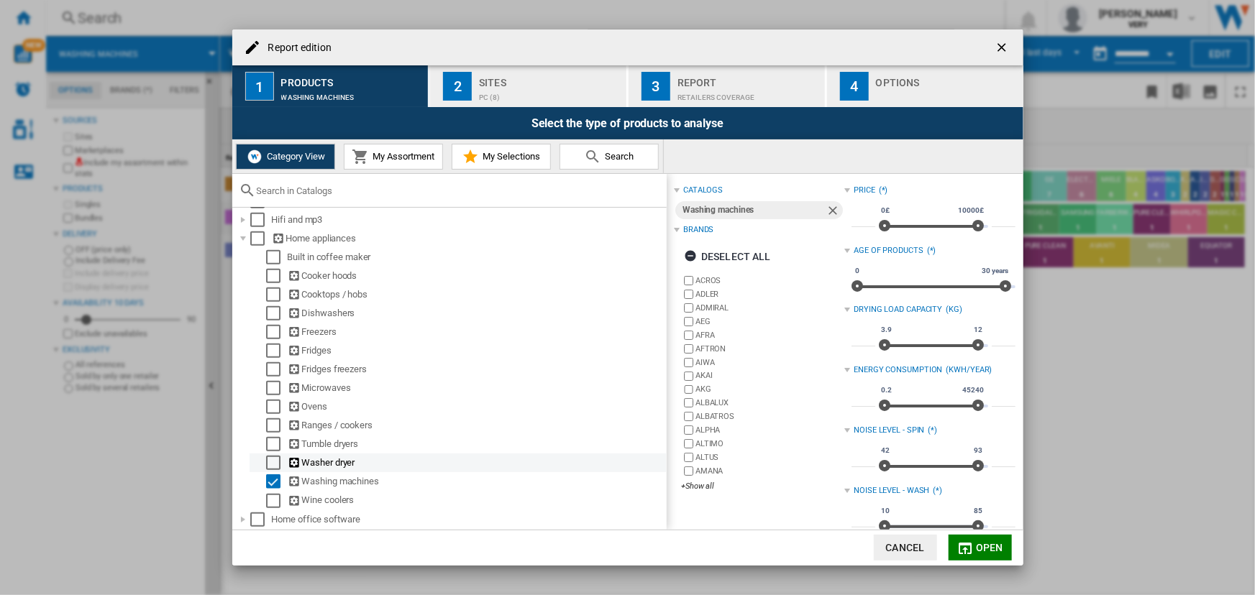
scroll to position [580, 0]
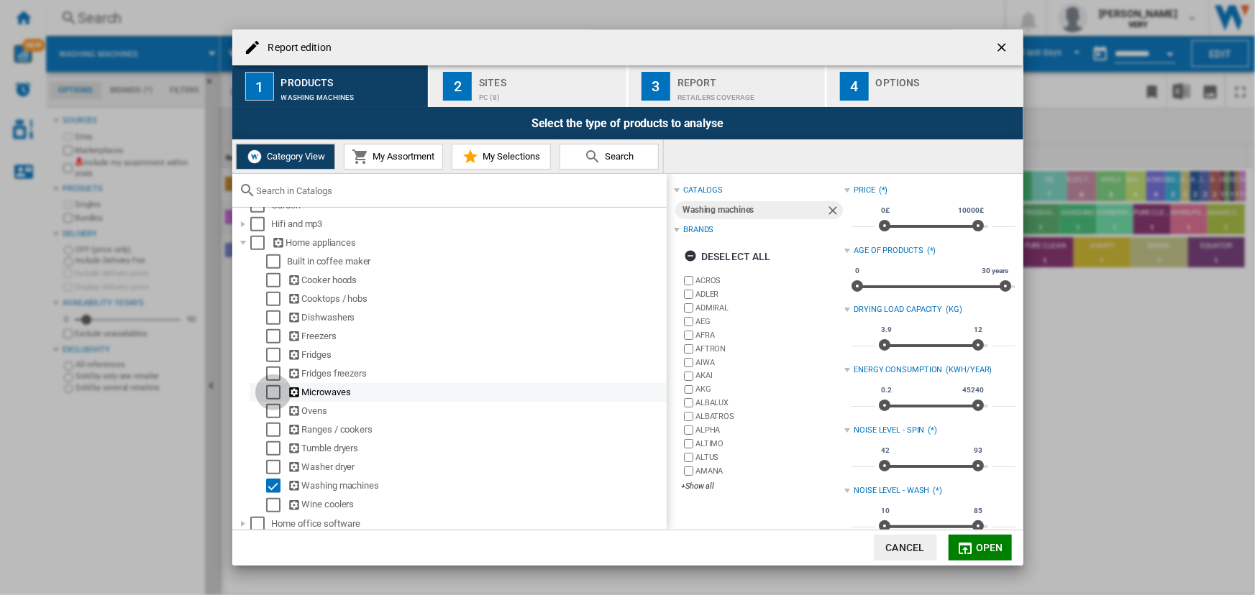
click at [271, 393] on div "Select" at bounding box center [273, 392] width 14 height 14
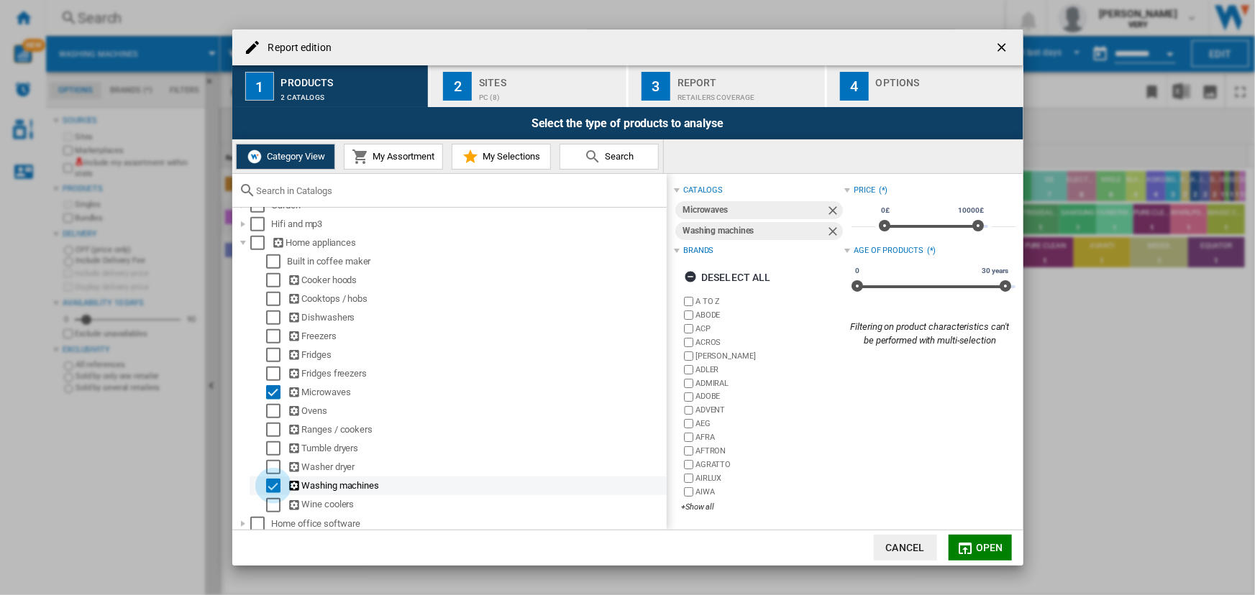
click at [272, 492] on div "Select" at bounding box center [273, 486] width 14 height 14
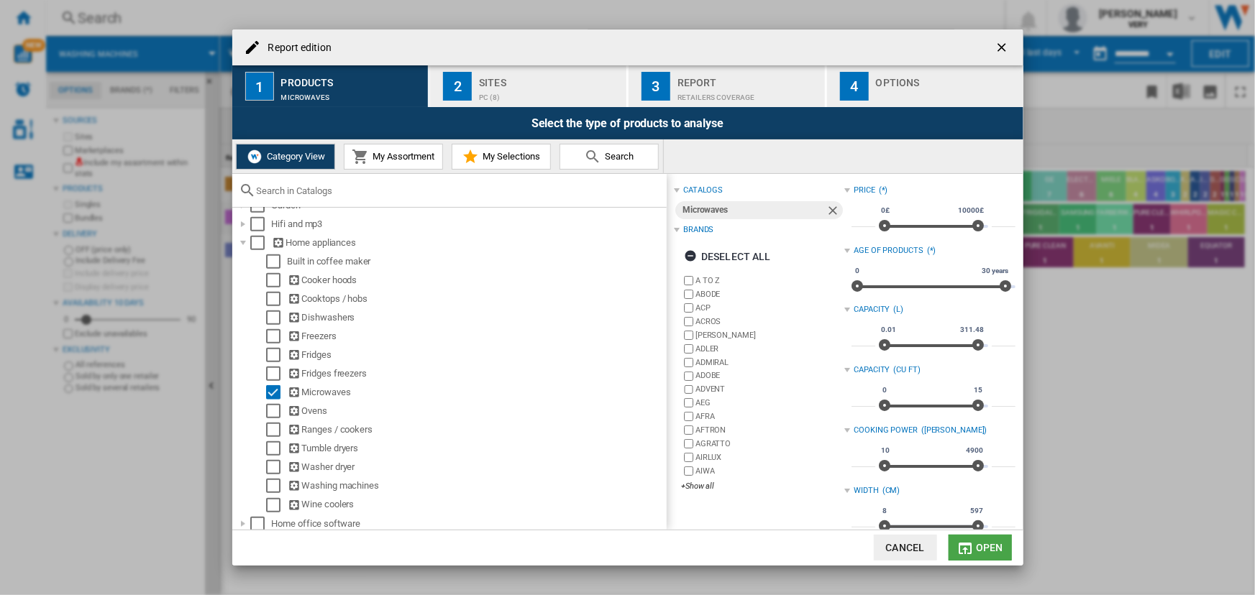
click at [976, 556] on button "Open" at bounding box center [980, 548] width 63 height 26
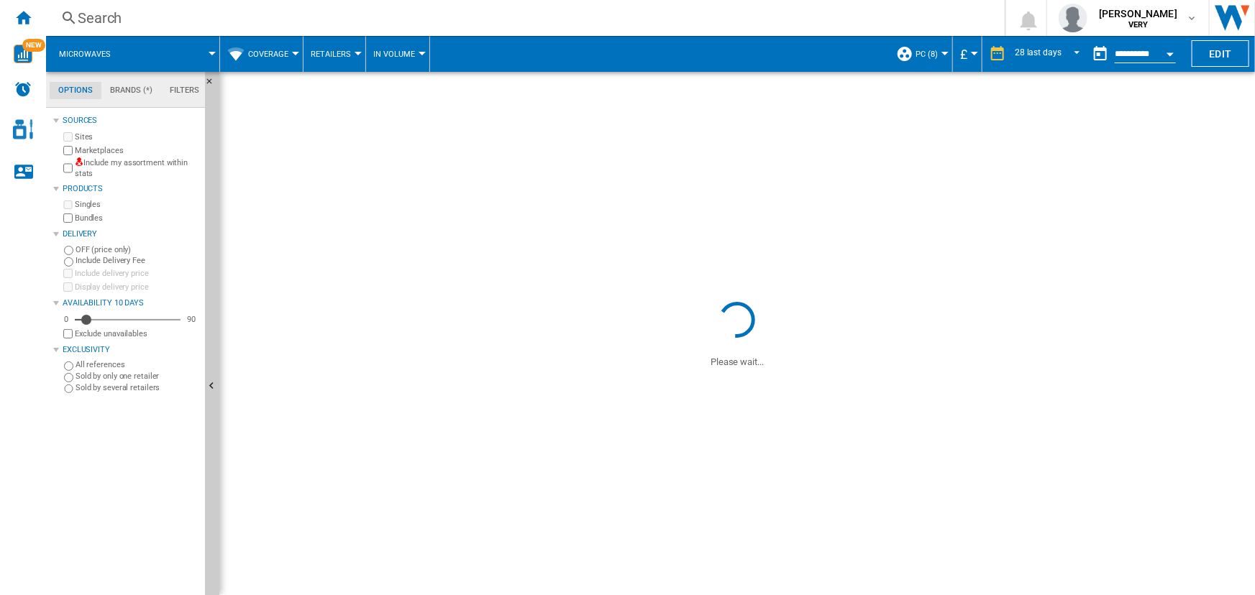
click at [1163, 55] on button "Open calendar" at bounding box center [1170, 52] width 26 height 26
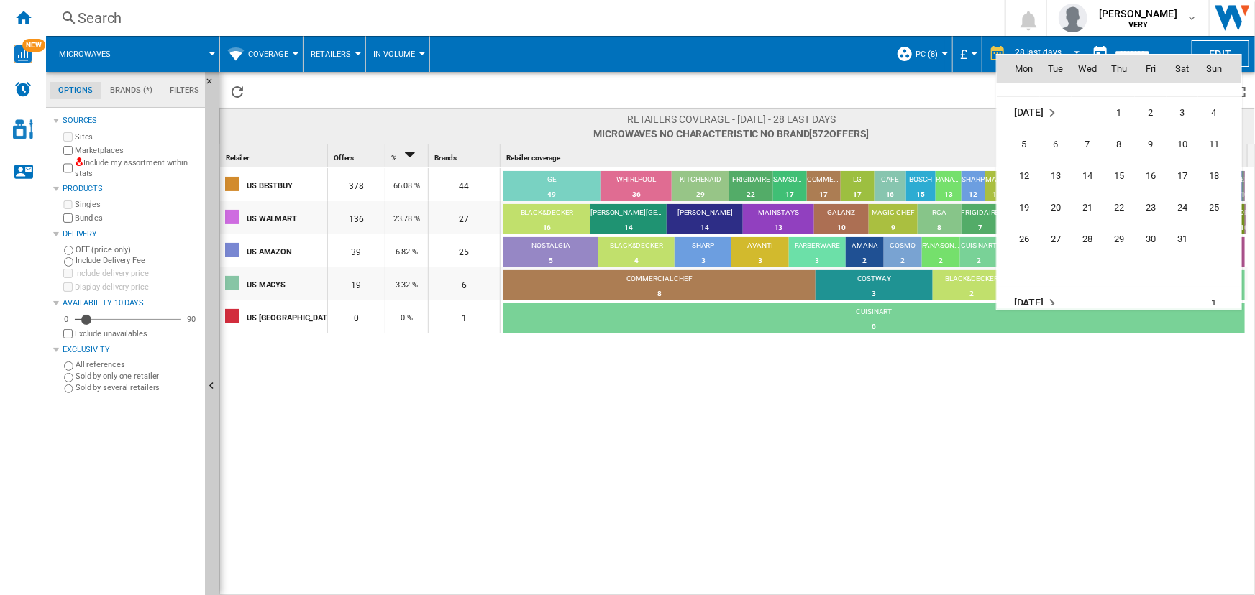
scroll to position [5891, 0]
click at [1041, 293] on td "[DATE]" at bounding box center [1050, 307] width 106 height 32
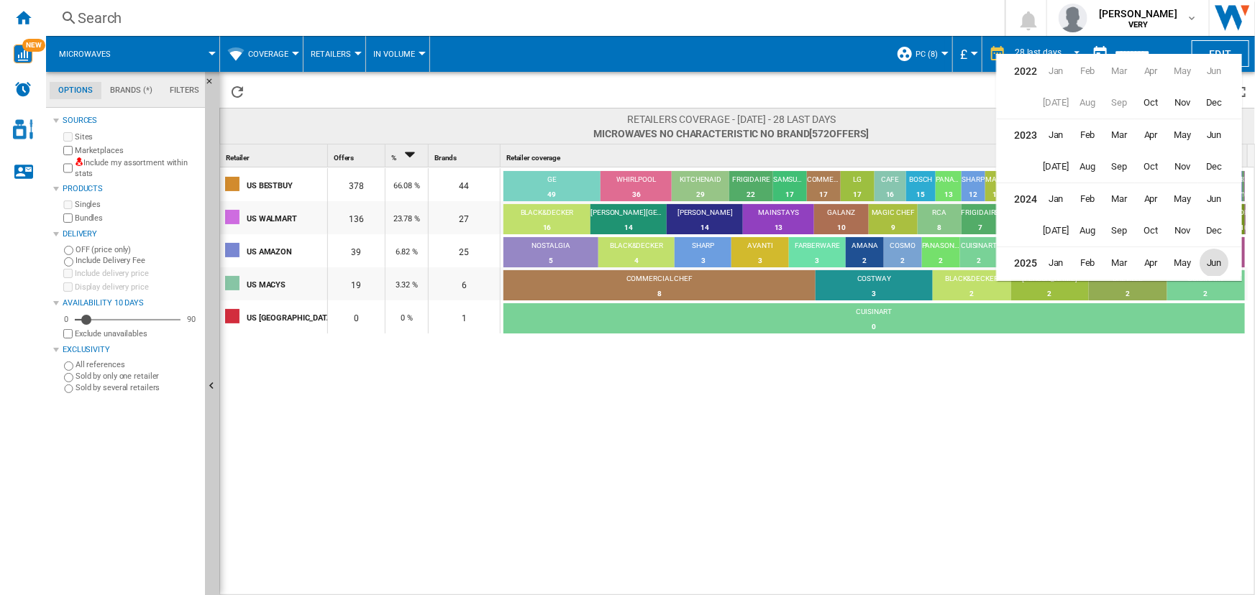
scroll to position [31, 0]
click at [1216, 201] on span "Dec" at bounding box center [1214, 200] width 29 height 29
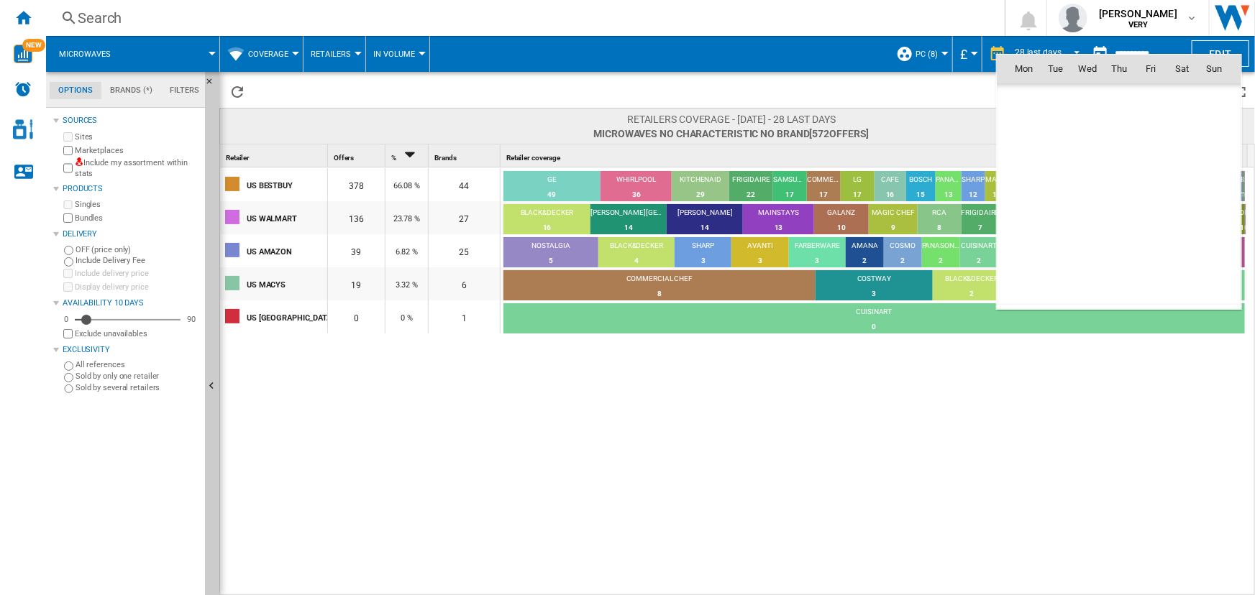
scroll to position [4955, 0]
click at [1038, 132] on span "2" at bounding box center [1024, 131] width 29 height 29
type input "**********"
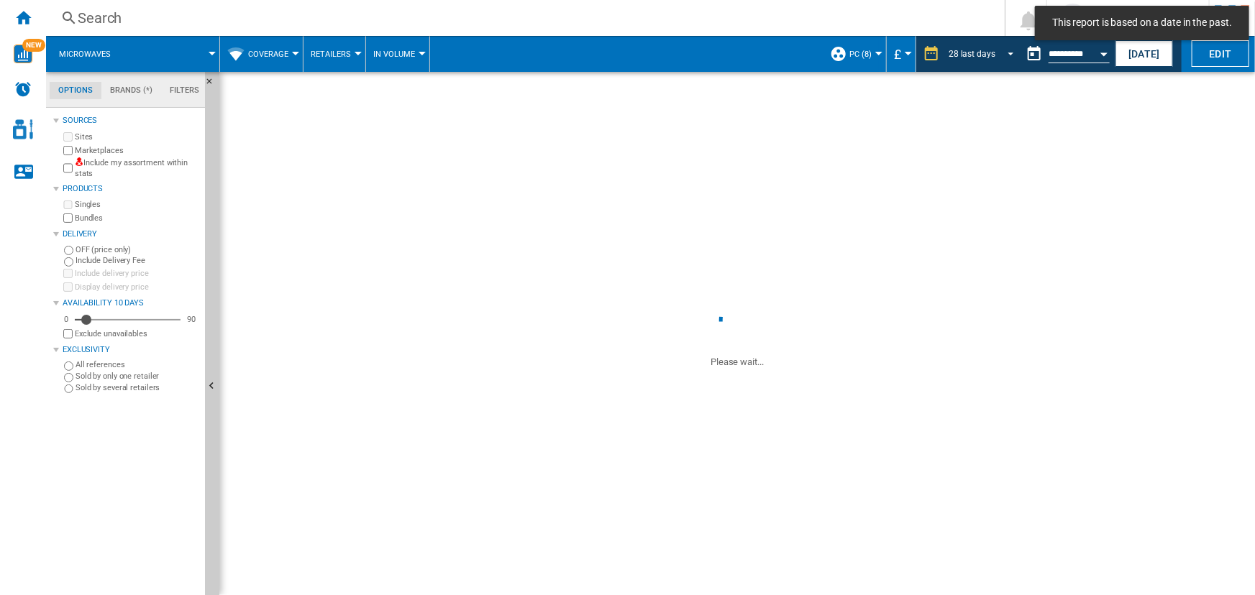
click at [995, 50] on div "28 last days" at bounding box center [972, 54] width 47 height 10
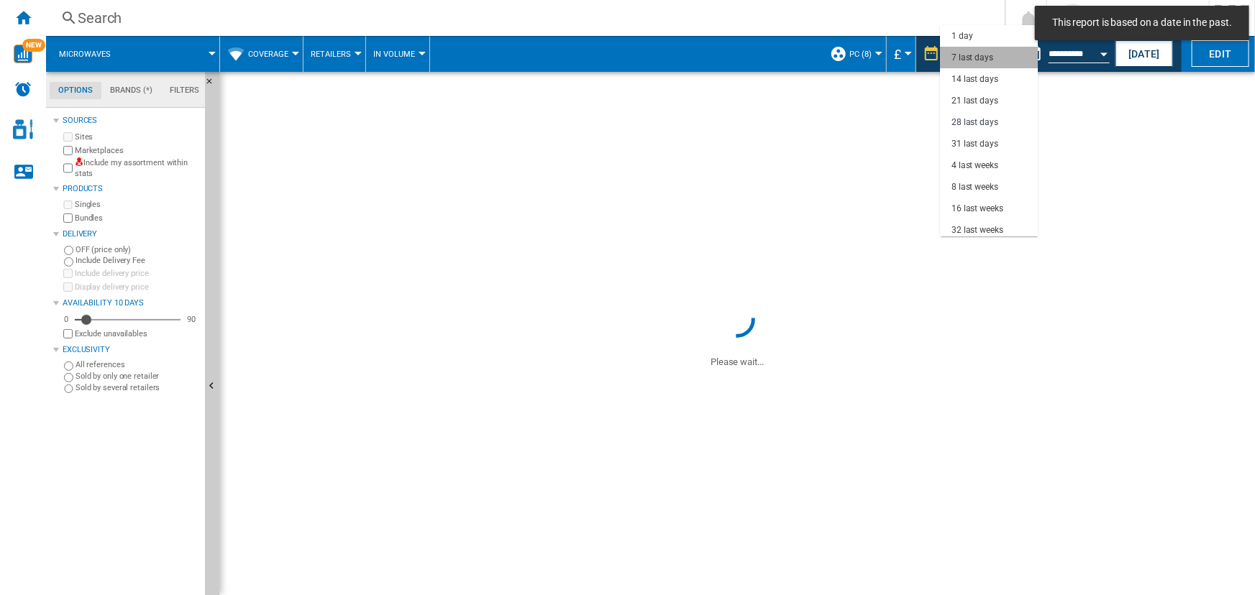
click at [990, 53] on div "7 last days" at bounding box center [972, 58] width 42 height 12
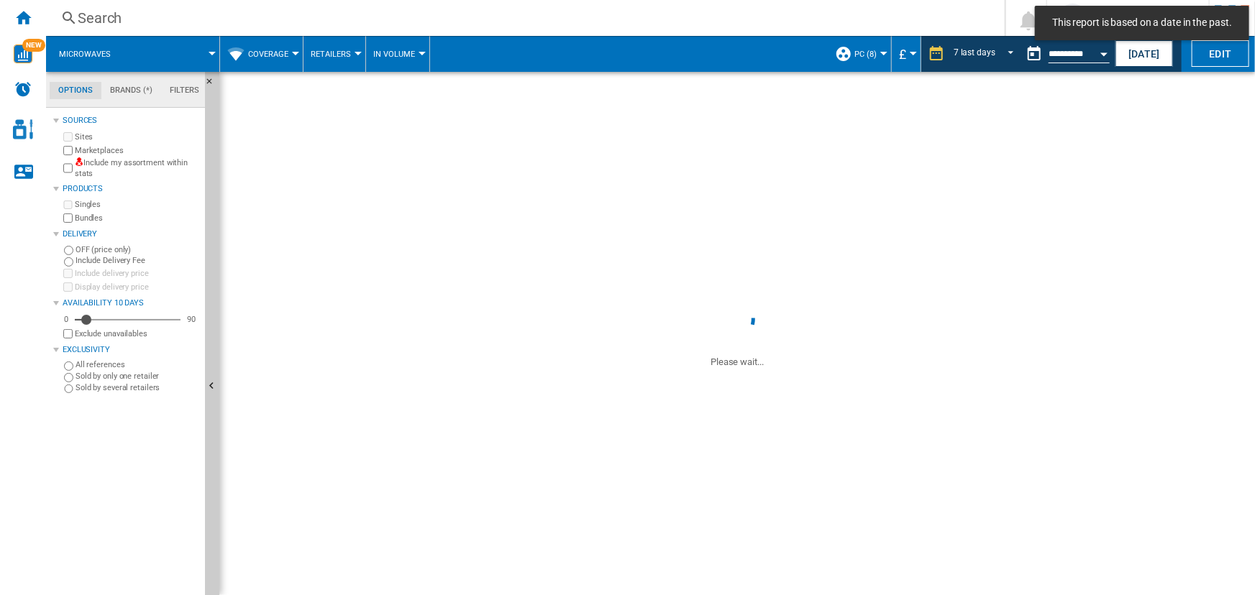
click at [1214, 45] on md-toast "This report is based on a date in the past." at bounding box center [1142, 23] width 226 height 46
click at [1196, 52] on button "Edit" at bounding box center [1221, 53] width 58 height 27
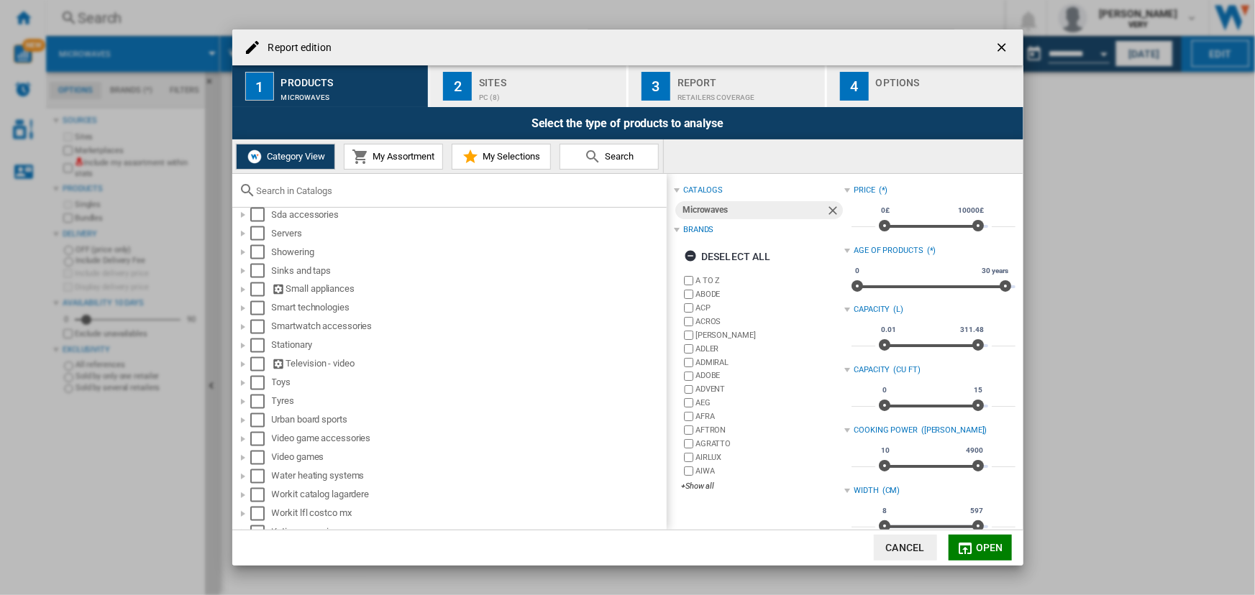
scroll to position [1317, 0]
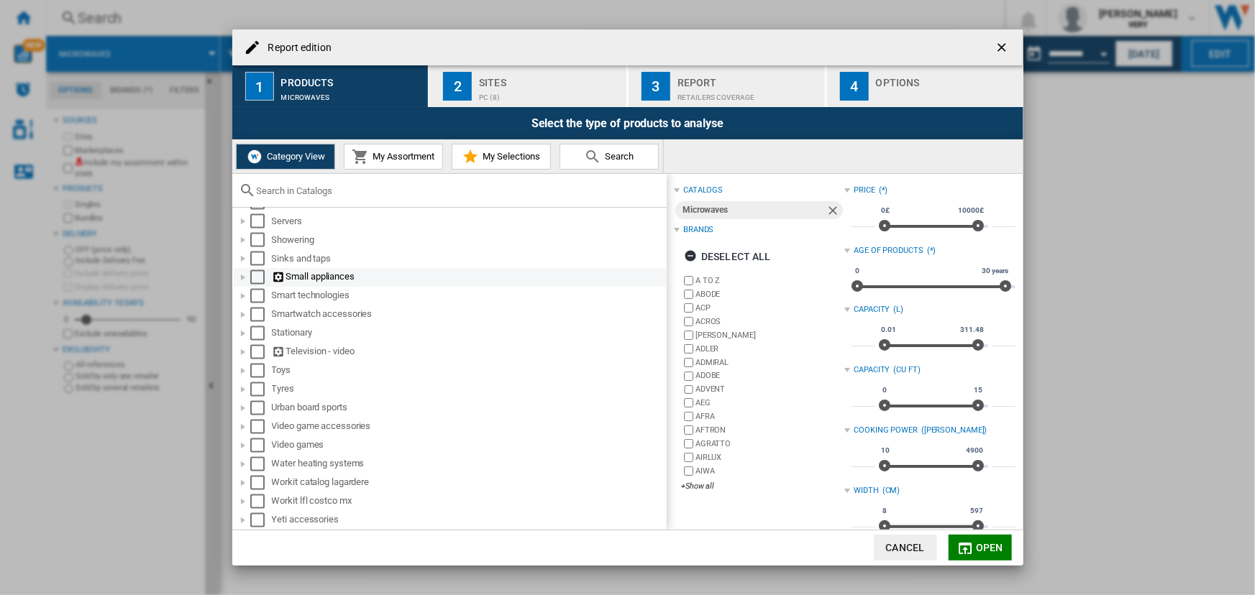
click at [246, 273] on div "Report edition ..." at bounding box center [243, 277] width 14 height 14
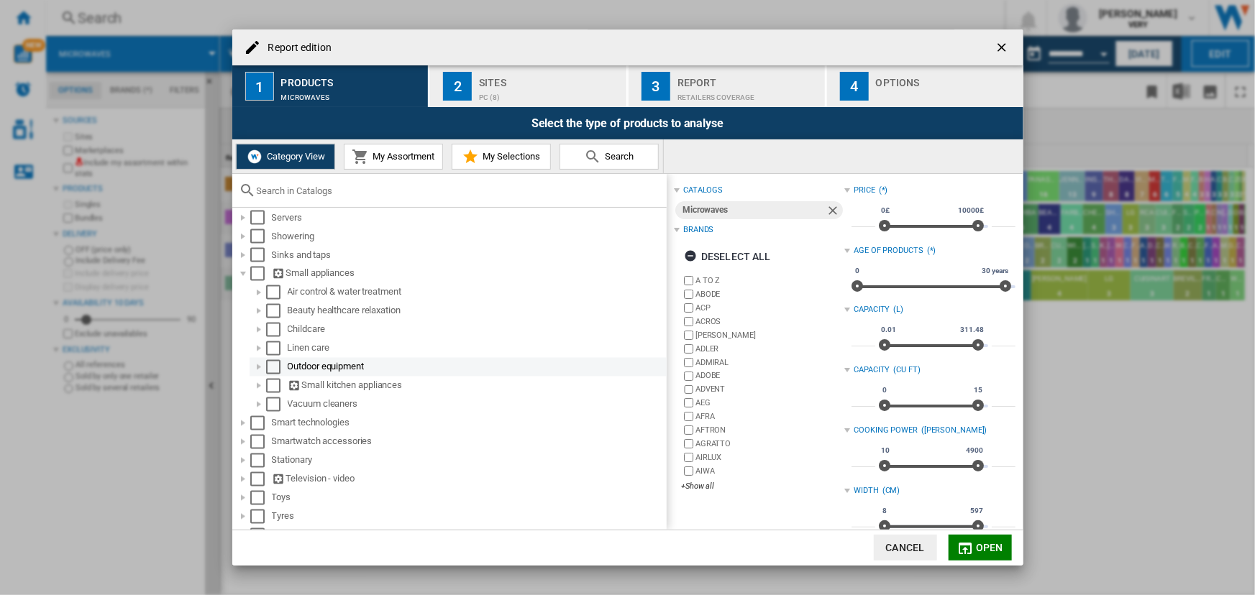
click at [259, 366] on div "Report edition ..." at bounding box center [259, 367] width 14 height 14
click at [260, 339] on div "Childcare" at bounding box center [458, 330] width 417 height 19
click at [260, 337] on div "Report edition ..." at bounding box center [259, 330] width 14 height 14
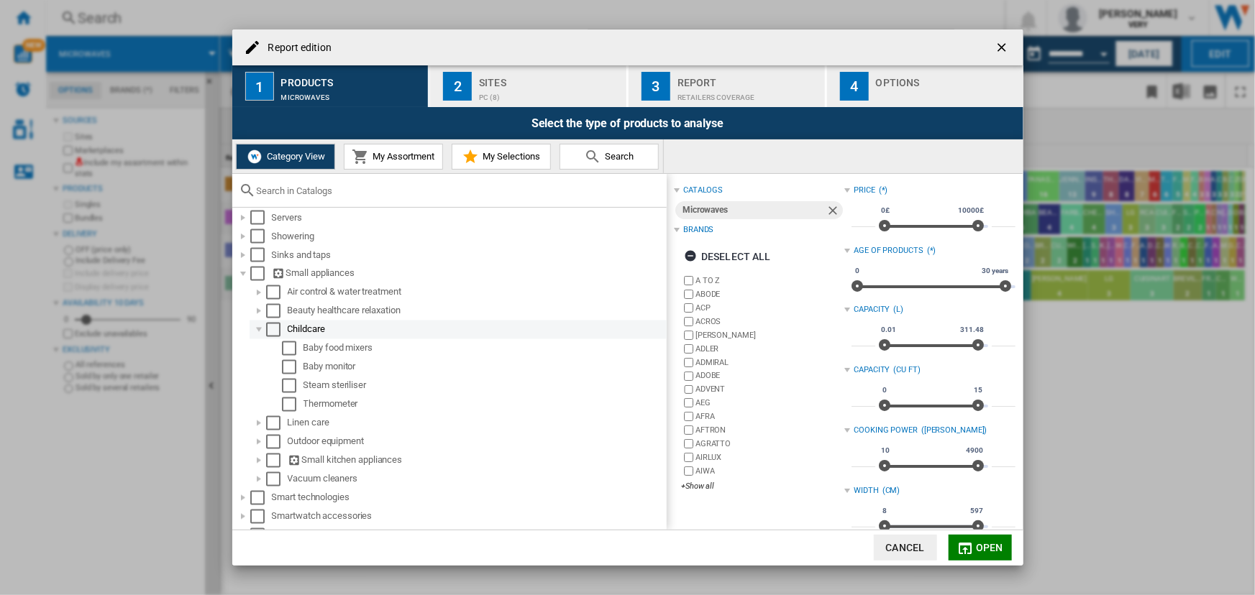
click at [260, 337] on div "Report edition ..." at bounding box center [259, 330] width 14 height 14
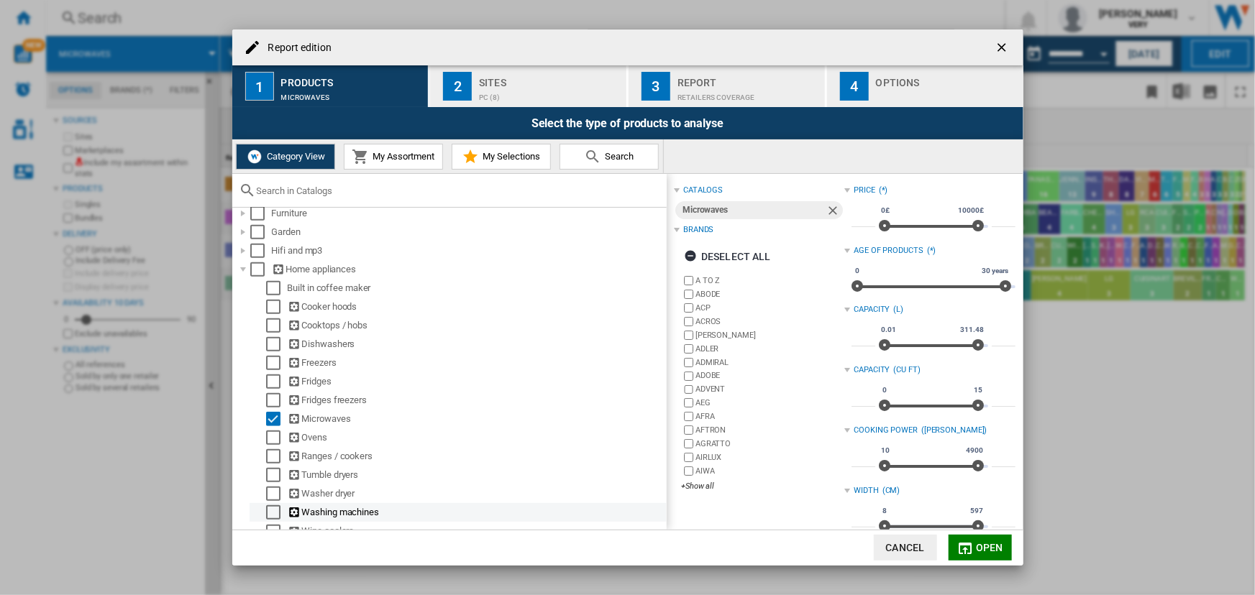
scroll to position [554, 0]
click at [357, 287] on div "Built in coffee maker" at bounding box center [476, 288] width 377 height 14
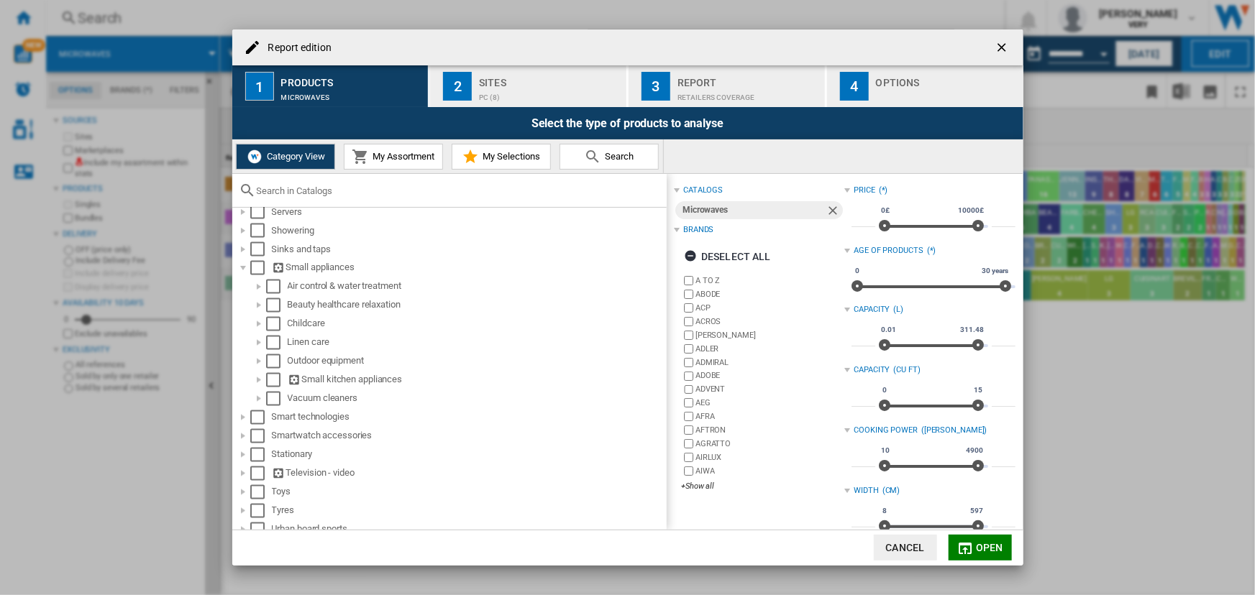
scroll to position [1323, 0]
click at [259, 326] on div "Report edition ..." at bounding box center [259, 323] width 14 height 14
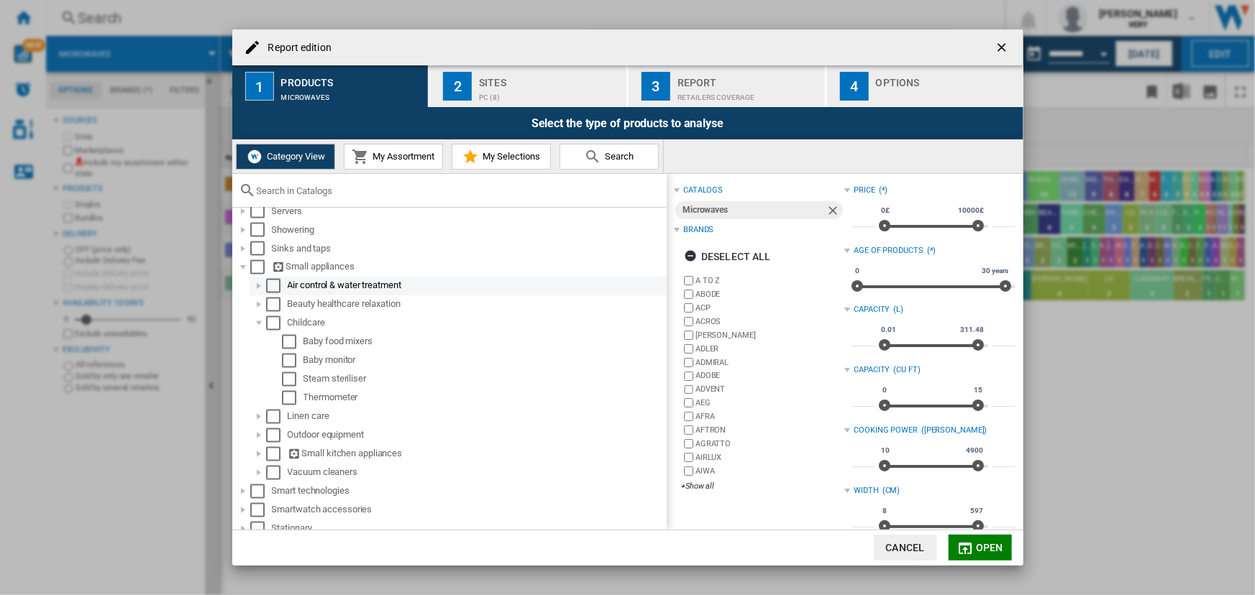
click at [259, 292] on div "Report edition ..." at bounding box center [259, 286] width 14 height 14
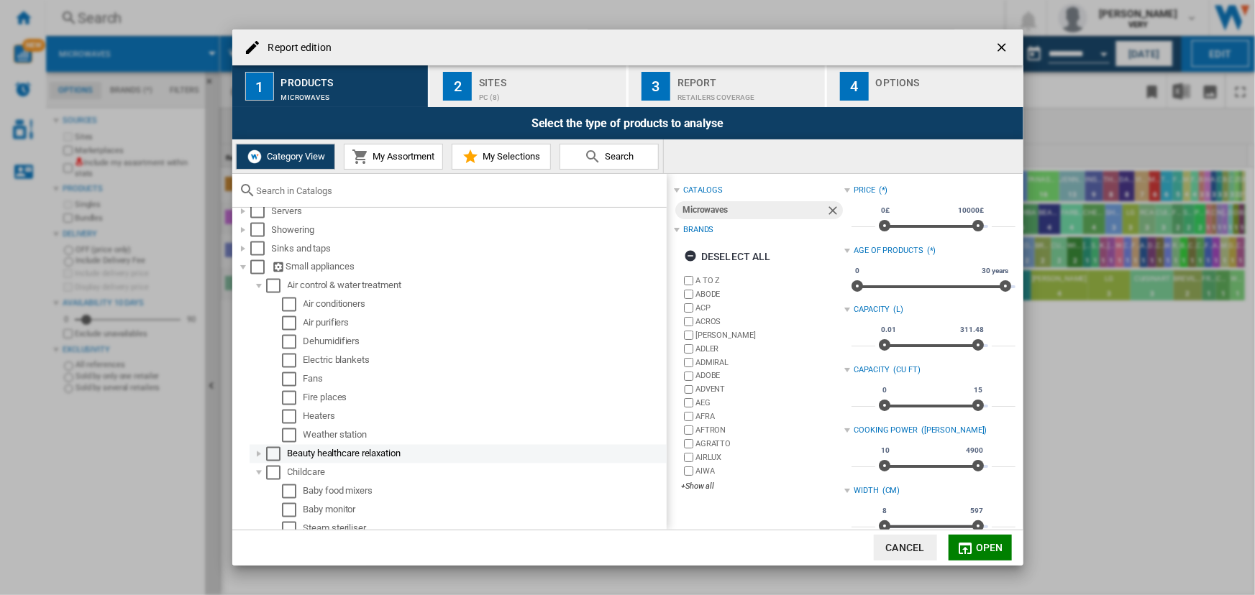
click at [257, 457] on div "Report edition ..." at bounding box center [259, 454] width 14 height 14
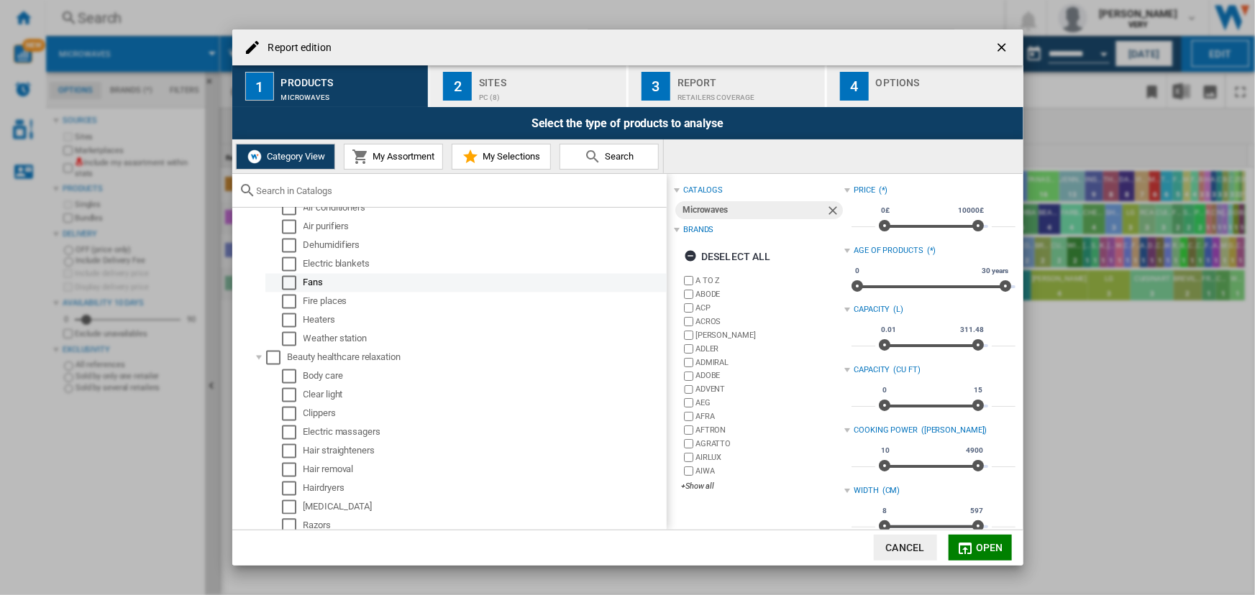
scroll to position [1420, 0]
click at [357, 377] on div "Body care" at bounding box center [483, 376] width 361 height 14
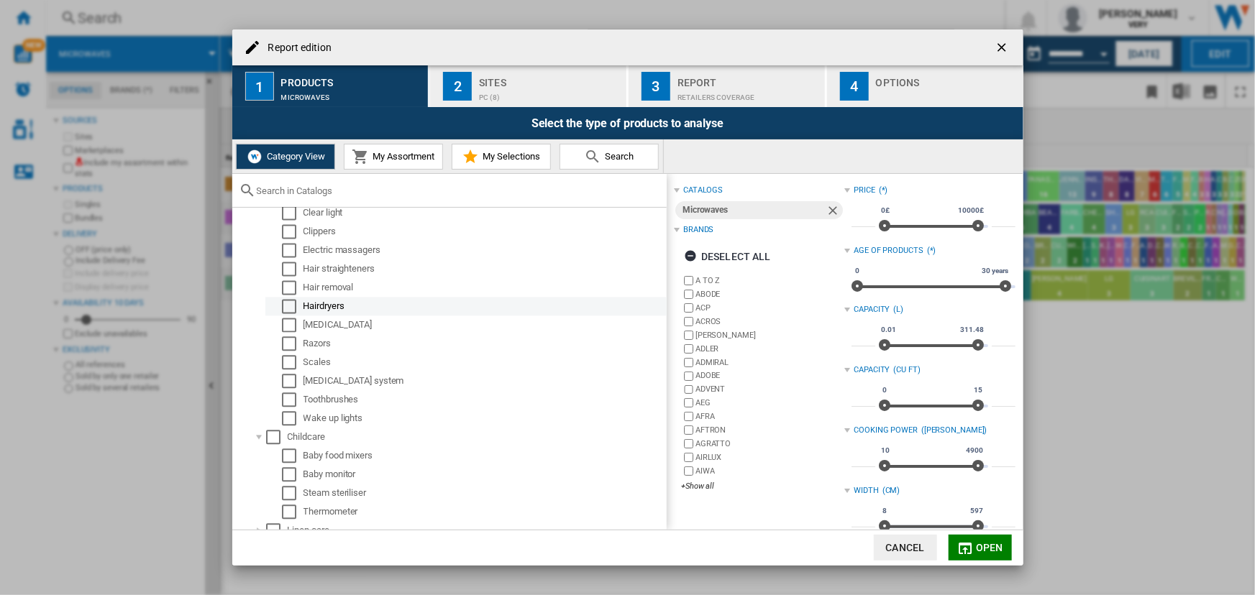
click at [324, 312] on div "Hairdryers" at bounding box center [483, 306] width 361 height 14
click at [291, 309] on div "Select" at bounding box center [289, 306] width 14 height 14
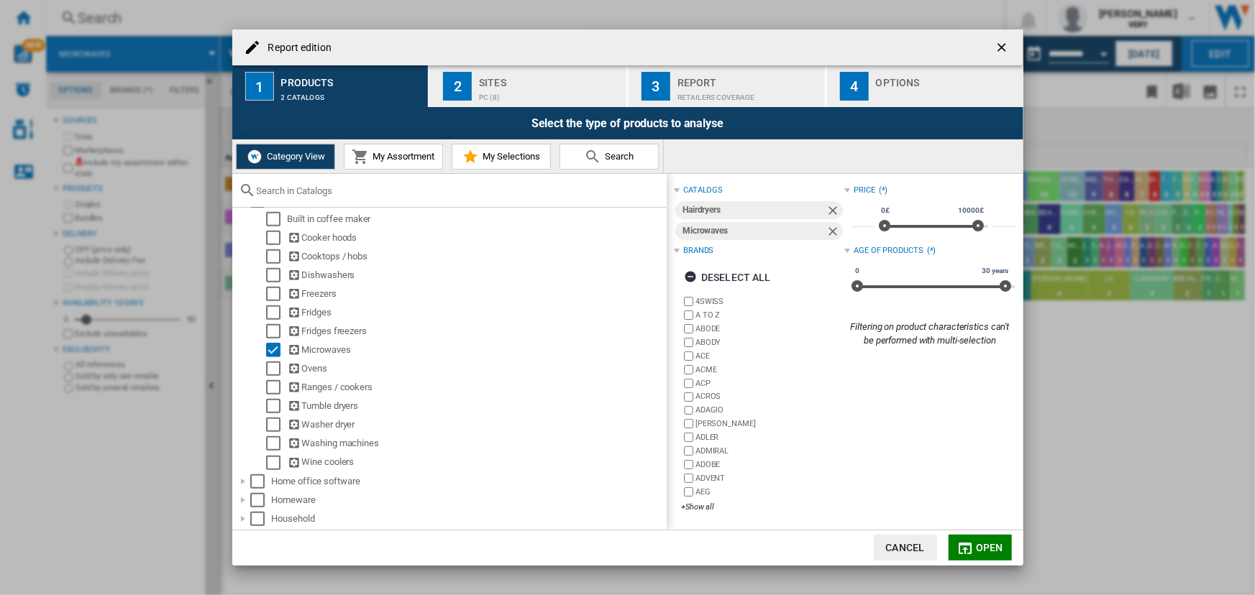
scroll to position [603, 0]
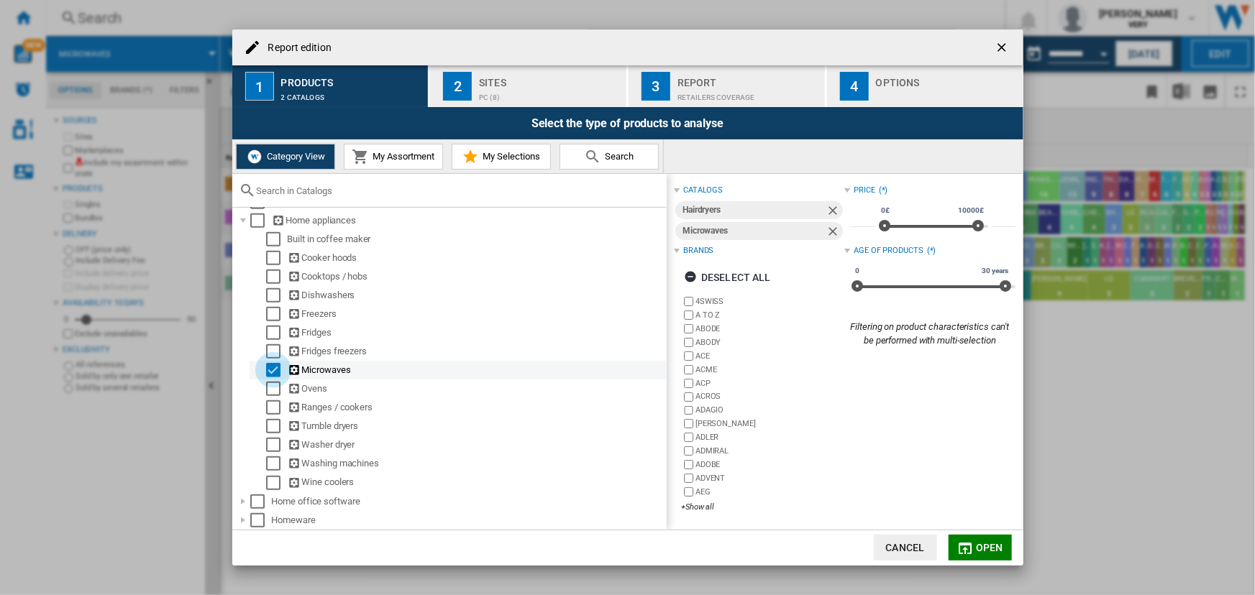
click at [275, 367] on div "Select" at bounding box center [273, 370] width 14 height 14
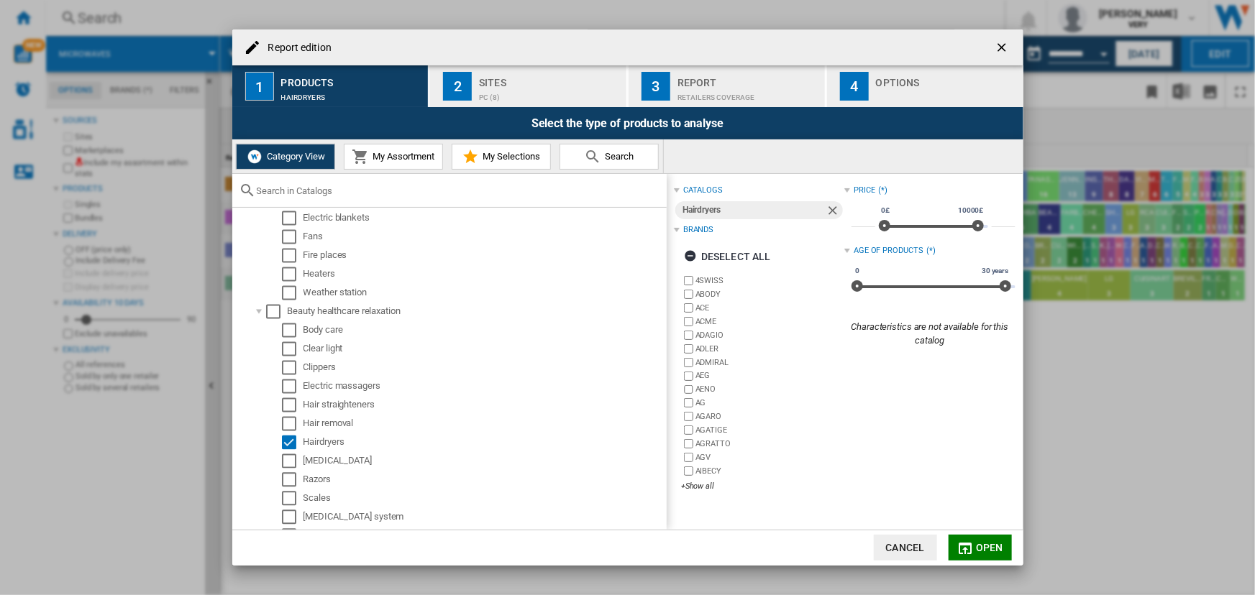
scroll to position [1497, 0]
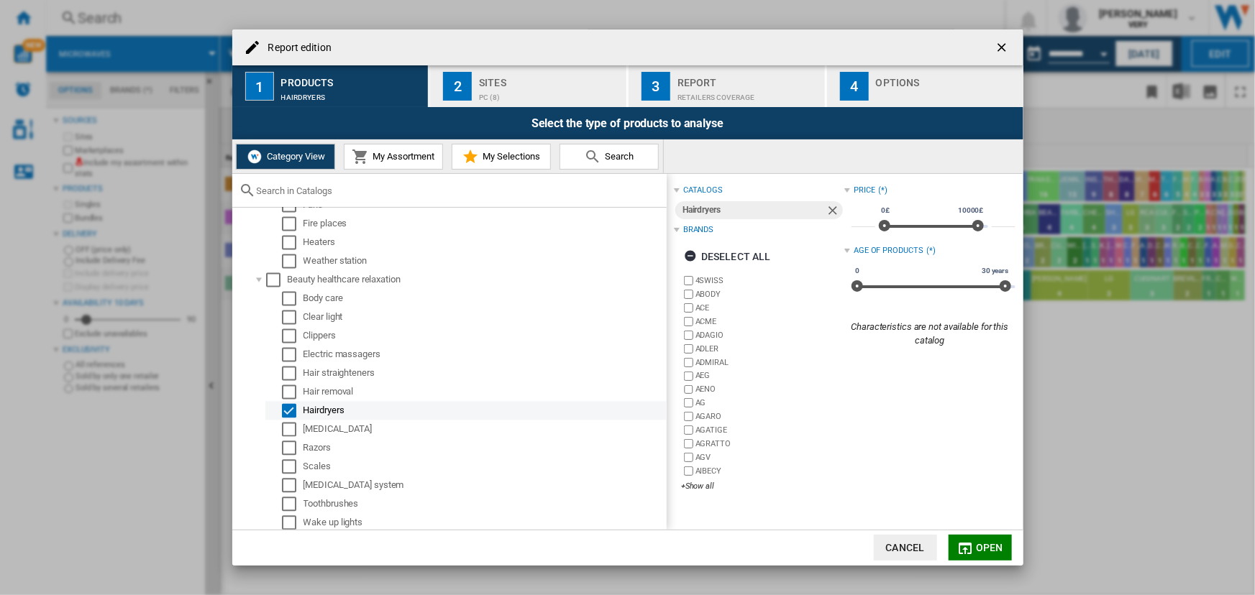
click at [286, 415] on div "Select" at bounding box center [289, 411] width 14 height 14
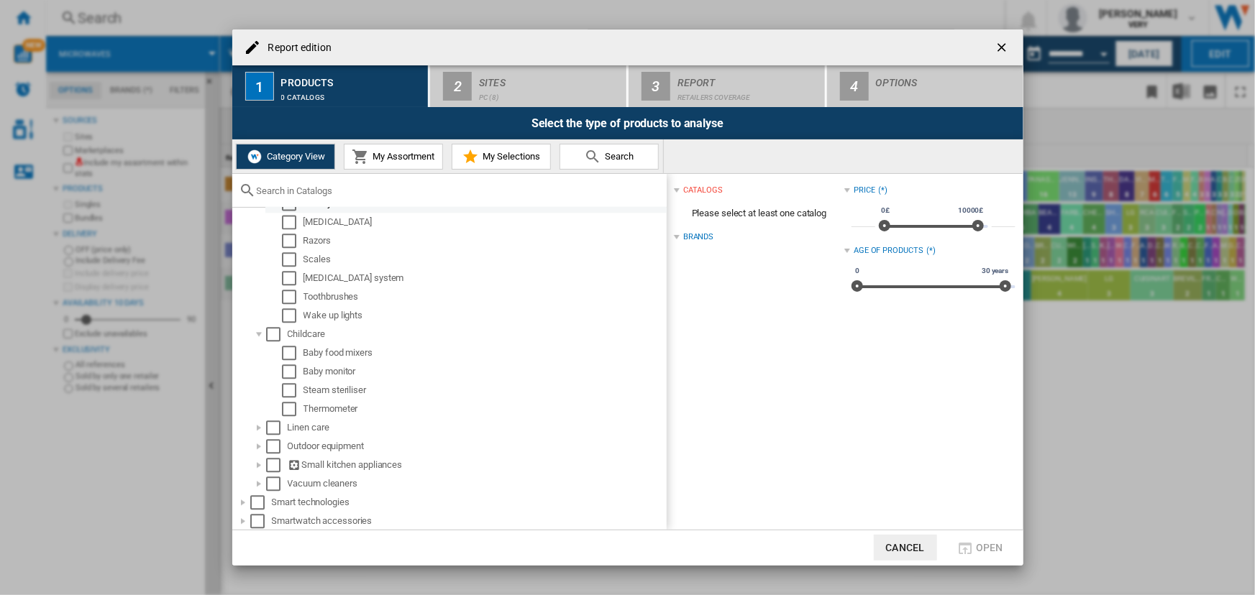
scroll to position [1709, 0]
click at [257, 428] on div "Report edition ..." at bounding box center [259, 423] width 14 height 14
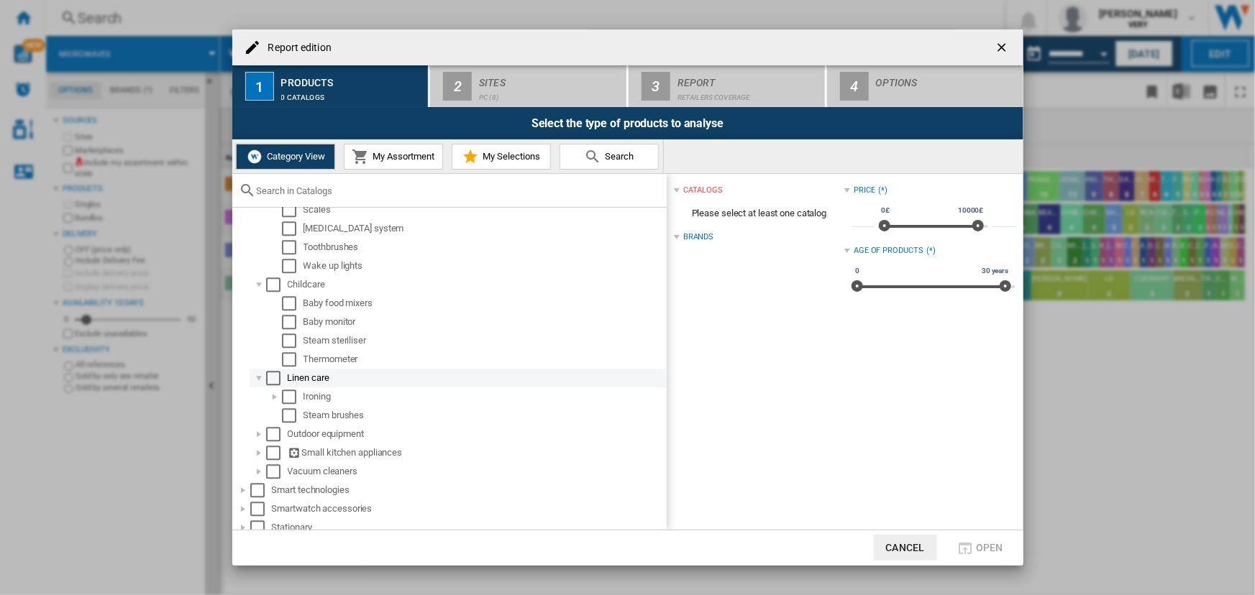
scroll to position [1755, 0]
click at [260, 439] on div "Report edition ..." at bounding box center [259, 433] width 14 height 14
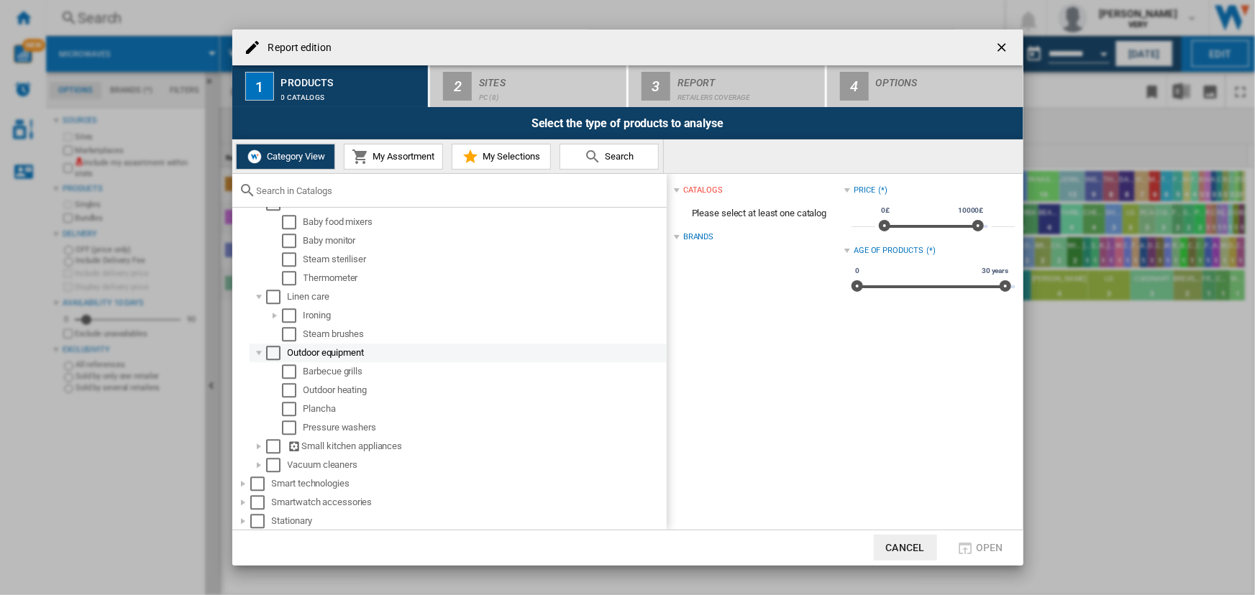
scroll to position [1837, 0]
click at [259, 451] on div "Report edition ..." at bounding box center [259, 446] width 14 height 14
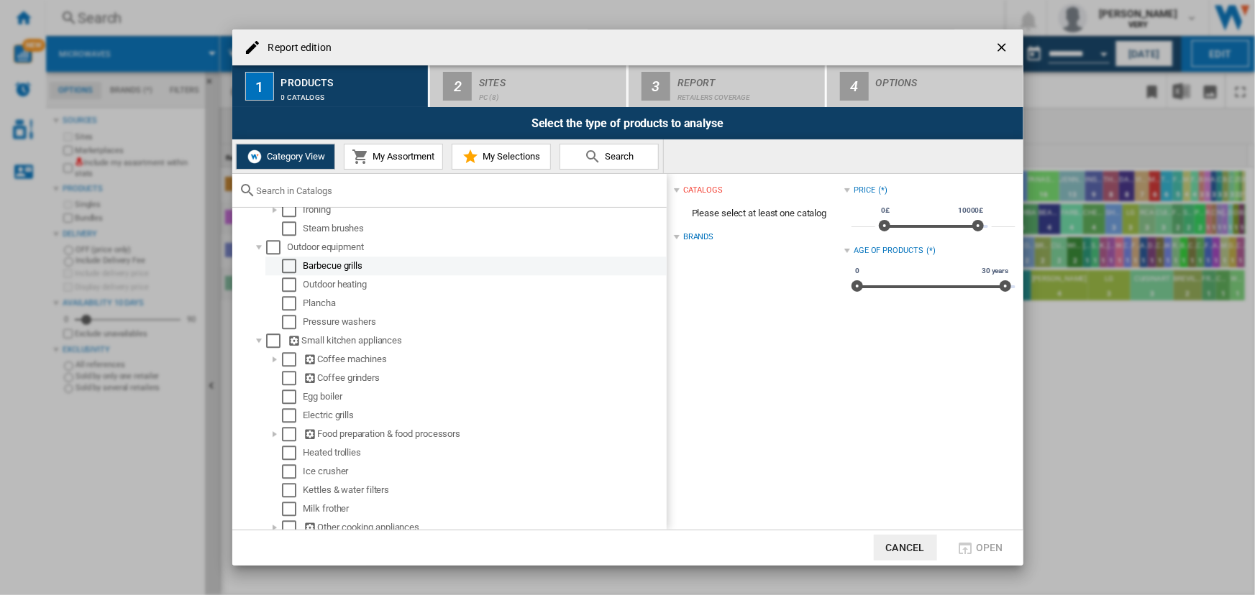
scroll to position [1945, 0]
click at [365, 354] on div "Coffee machines" at bounding box center [483, 356] width 361 height 14
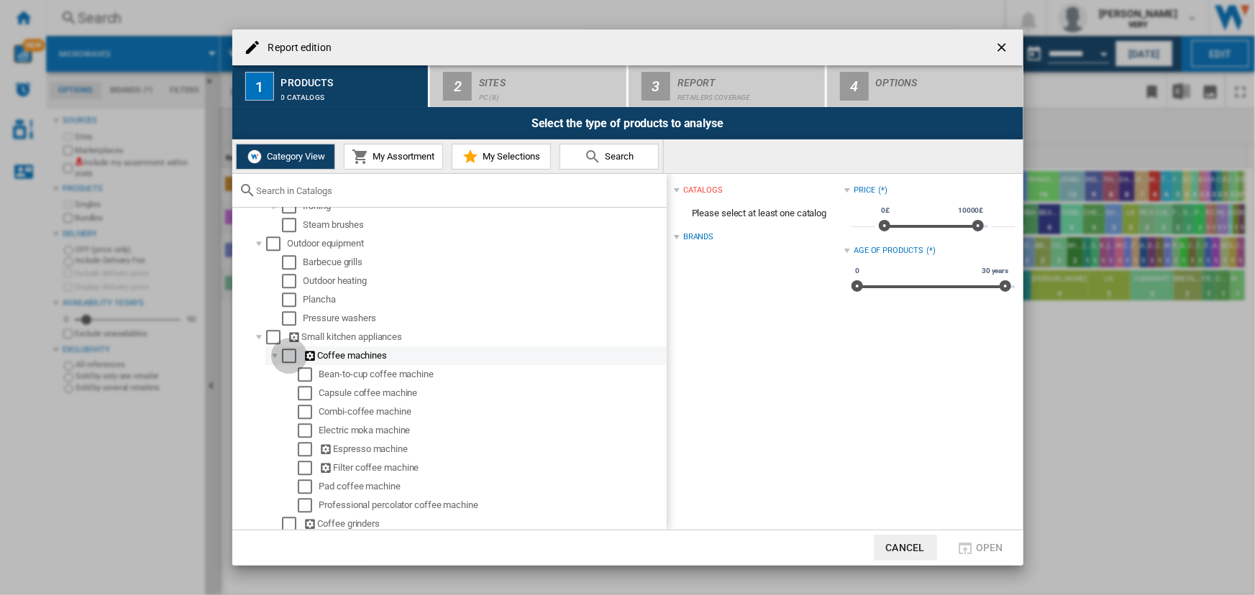
click at [285, 354] on div "Select" at bounding box center [289, 356] width 14 height 14
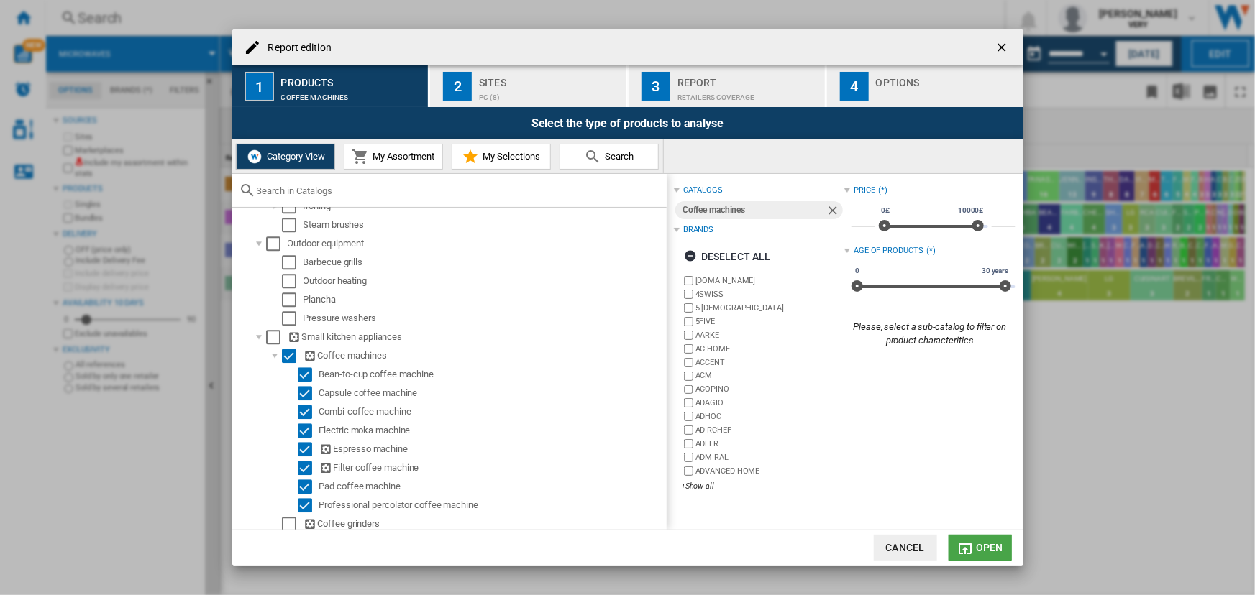
click at [982, 539] on button "Open" at bounding box center [980, 548] width 63 height 26
